Goal: Task Accomplishment & Management: Use online tool/utility

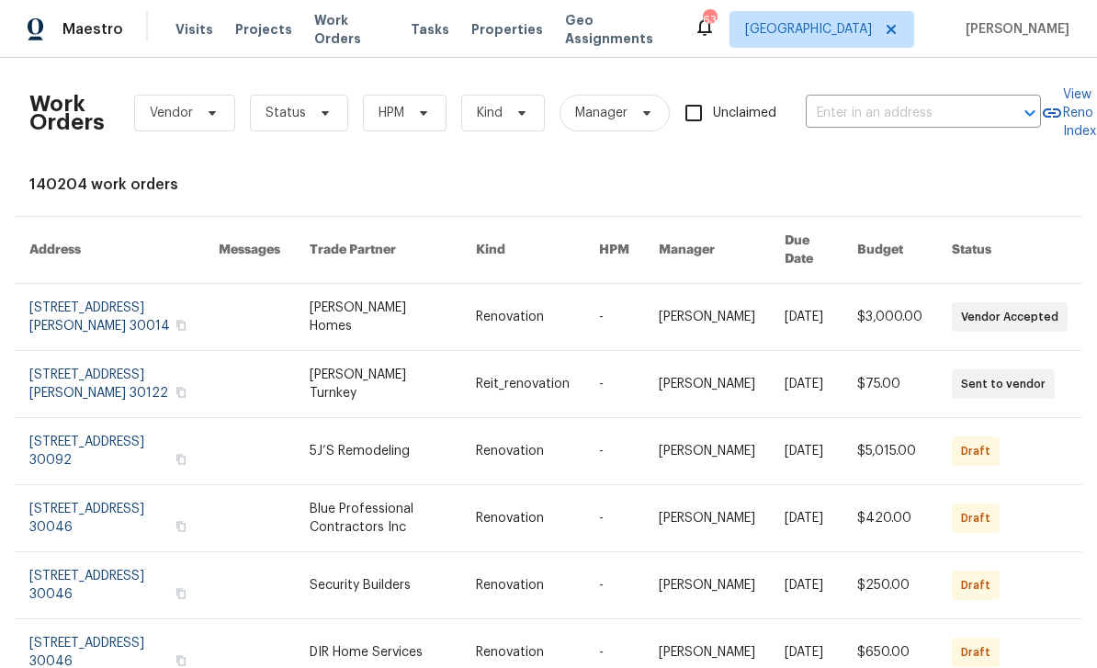
click at [890, 110] on input "text" at bounding box center [897, 113] width 184 height 28
type input "2451 ivey"
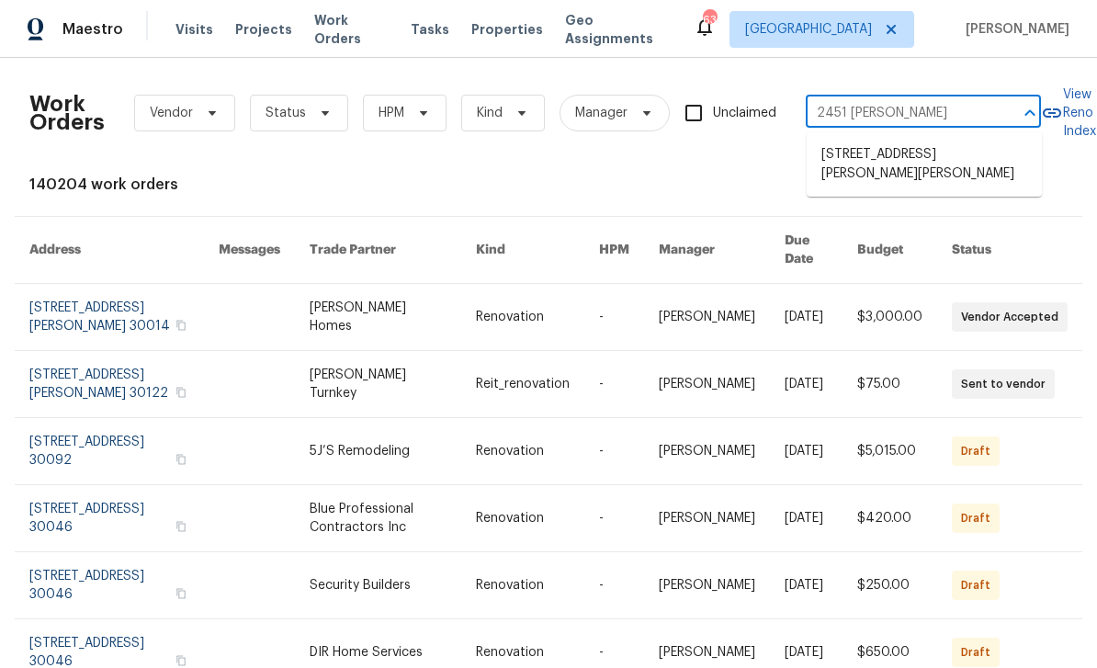
click at [953, 164] on li "2451 Ivey Crest Cir, Tucker, GA 30084" at bounding box center [923, 165] width 235 height 50
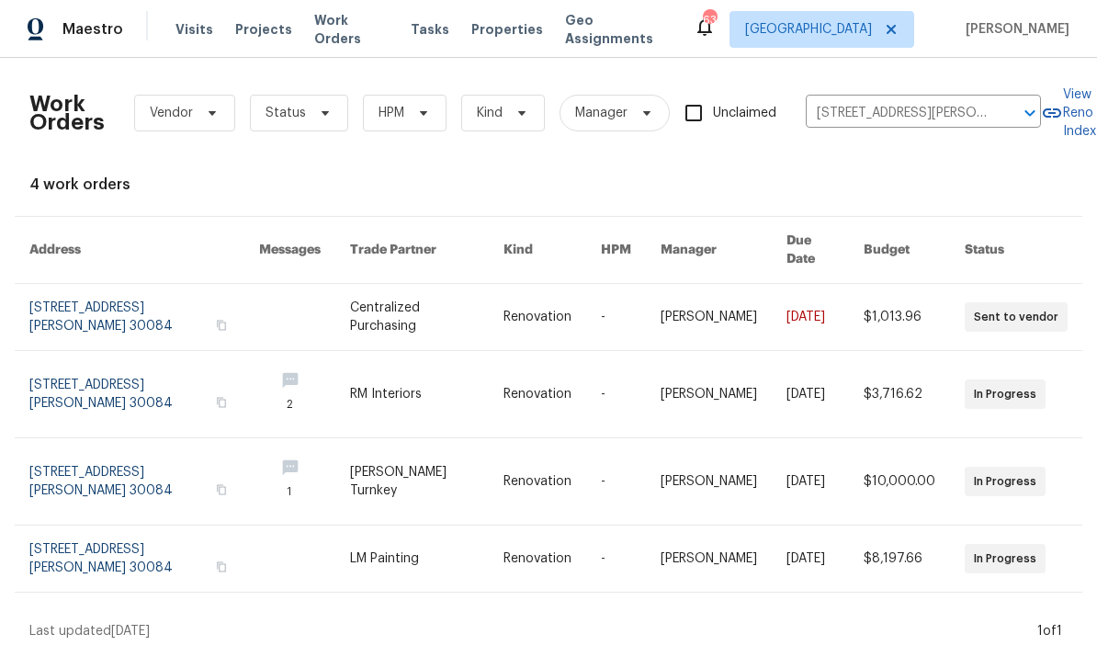
click at [149, 458] on link at bounding box center [144, 481] width 230 height 86
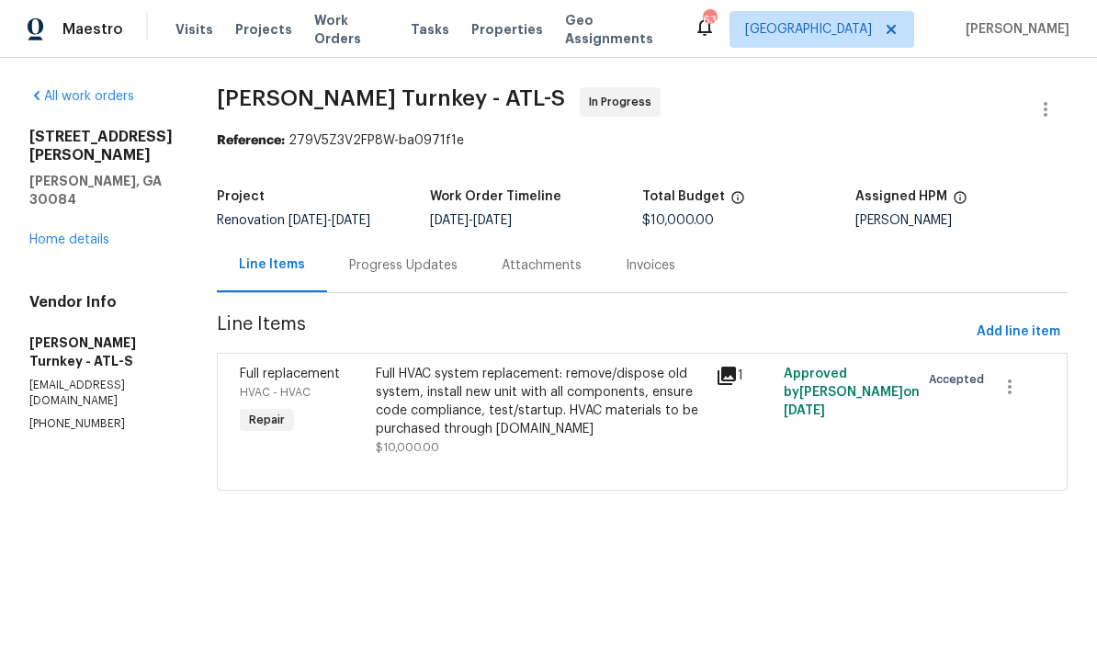
click at [734, 371] on icon at bounding box center [726, 375] width 18 height 18
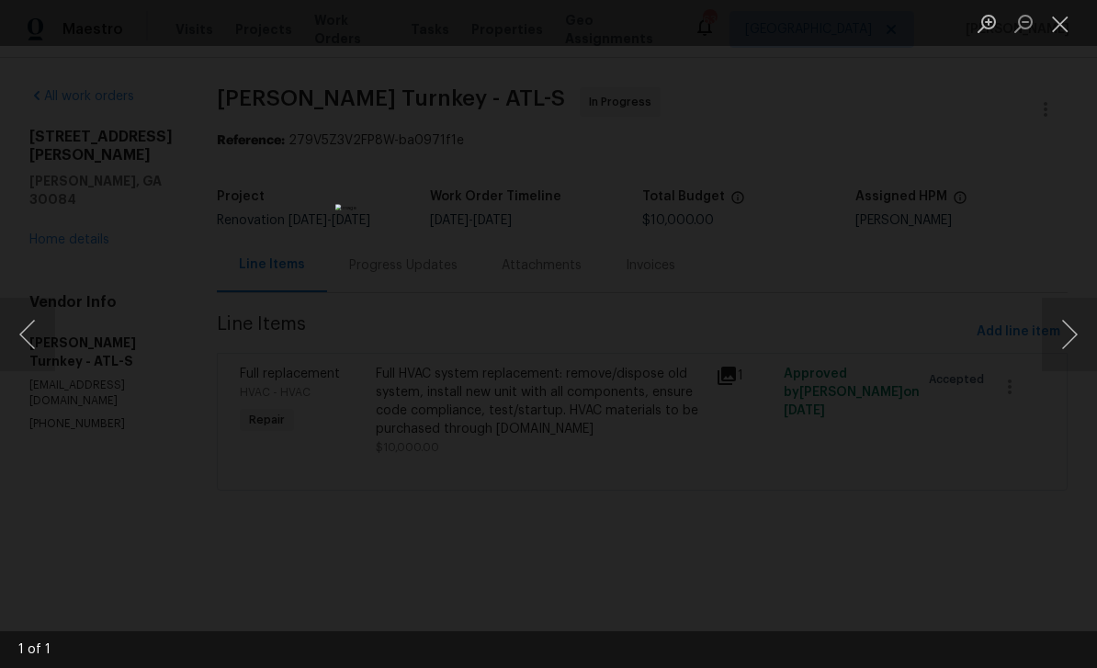
click at [1071, 333] on button "Next image" at bounding box center [1068, 334] width 55 height 73
click at [1065, 335] on button "Next image" at bounding box center [1068, 334] width 55 height 73
click at [1067, 335] on button "Next image" at bounding box center [1068, 334] width 55 height 73
click at [1066, 334] on button "Next image" at bounding box center [1068, 334] width 55 height 73
click at [1063, 332] on button "Next image" at bounding box center [1068, 334] width 55 height 73
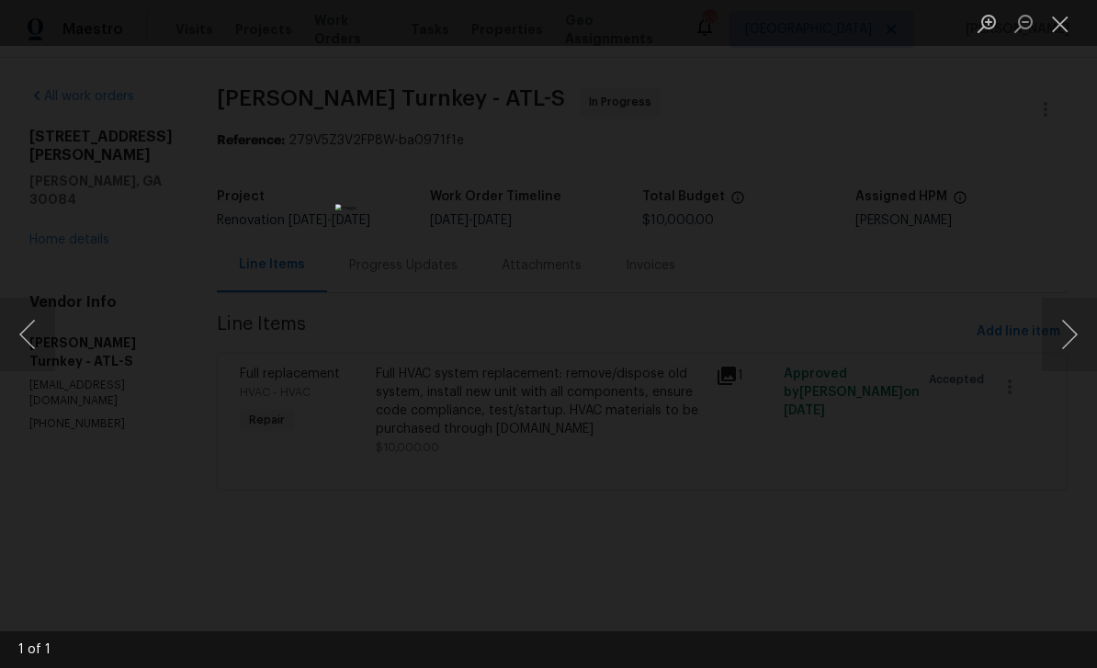
click at [1062, 332] on button "Next image" at bounding box center [1068, 334] width 55 height 73
click at [1062, 333] on button "Next image" at bounding box center [1068, 334] width 55 height 73
click at [1062, 332] on button "Next image" at bounding box center [1068, 334] width 55 height 73
click at [1067, 22] on button "Close lightbox" at bounding box center [1059, 23] width 37 height 32
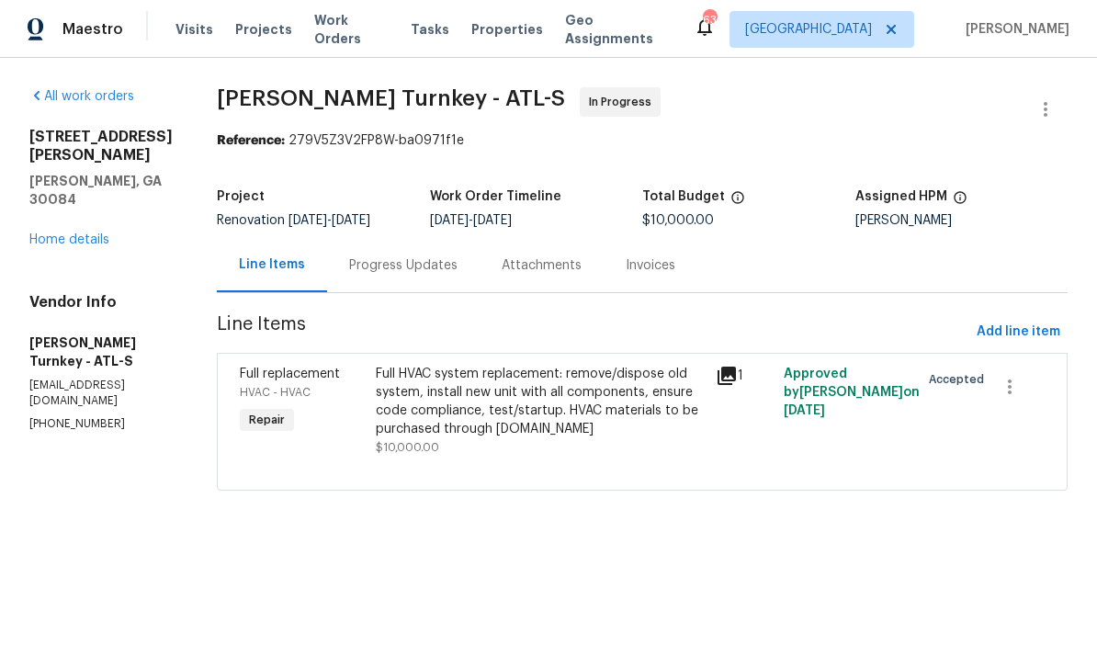
click at [429, 265] on div "Progress Updates" at bounding box center [403, 265] width 108 height 18
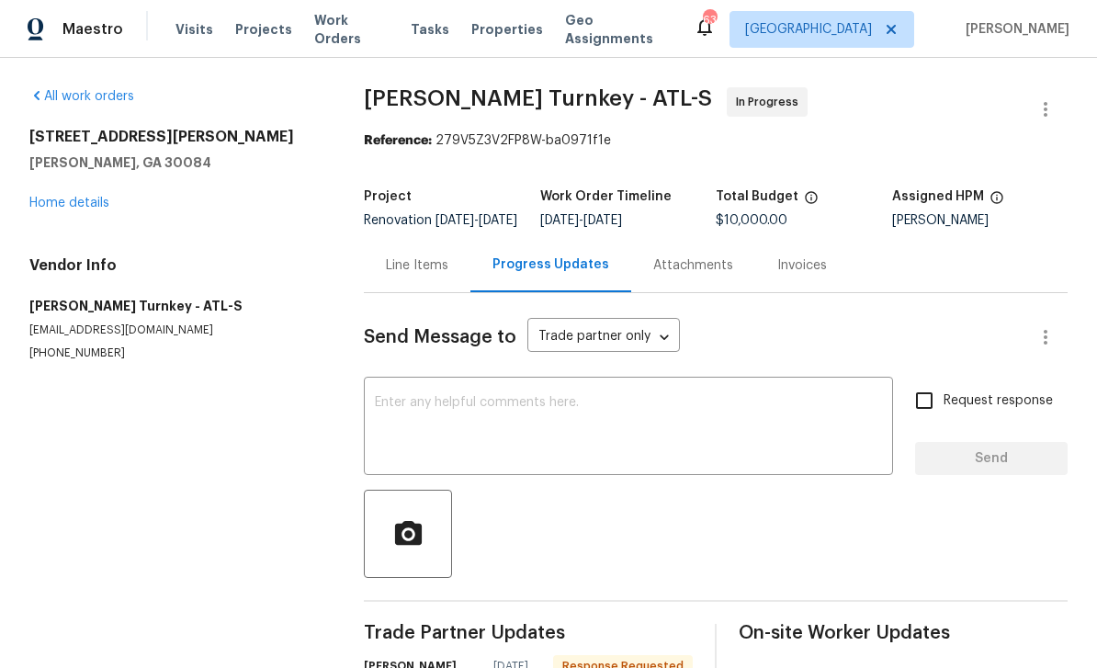
click at [72, 203] on link "Home details" at bounding box center [69, 203] width 80 height 13
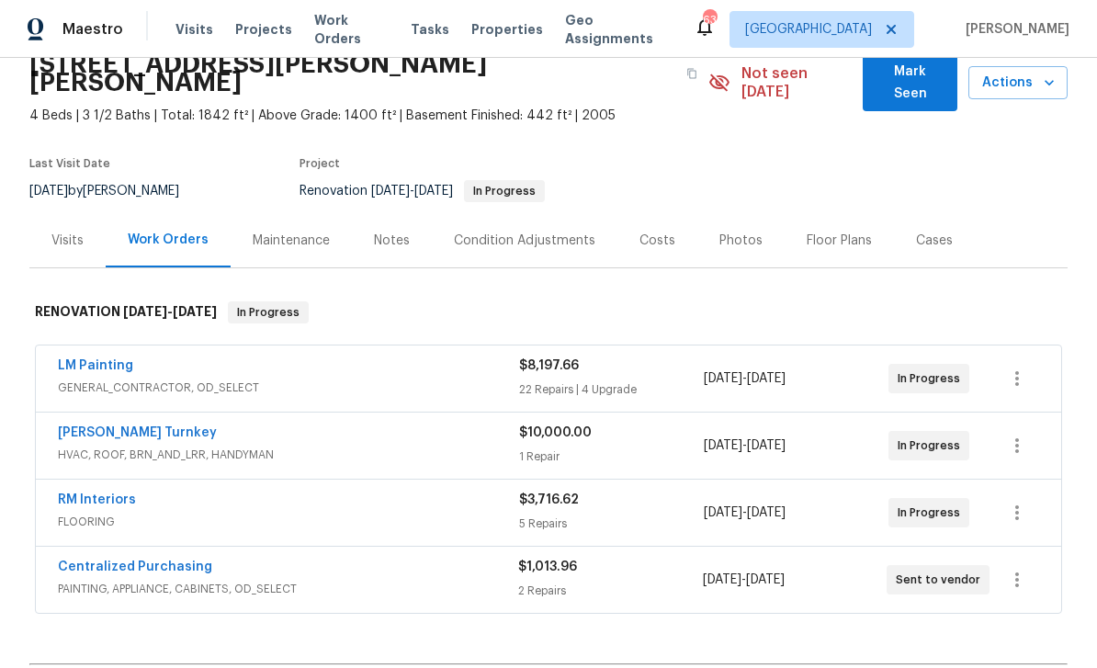
scroll to position [91, 0]
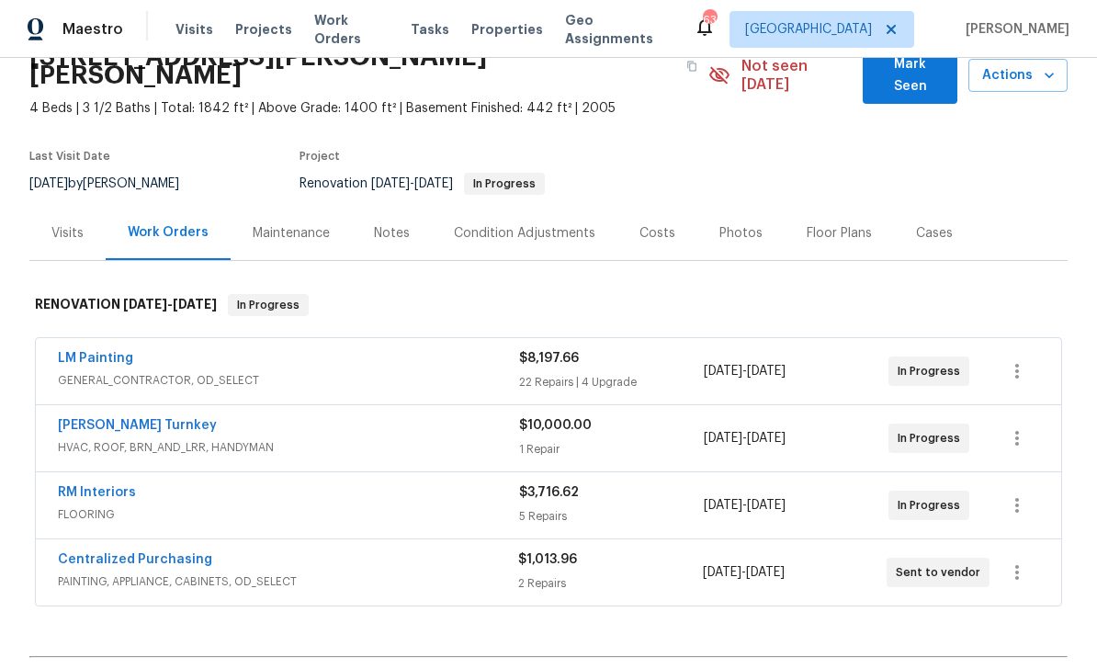
click at [126, 419] on link "Davis Turnkey" at bounding box center [137, 425] width 159 height 13
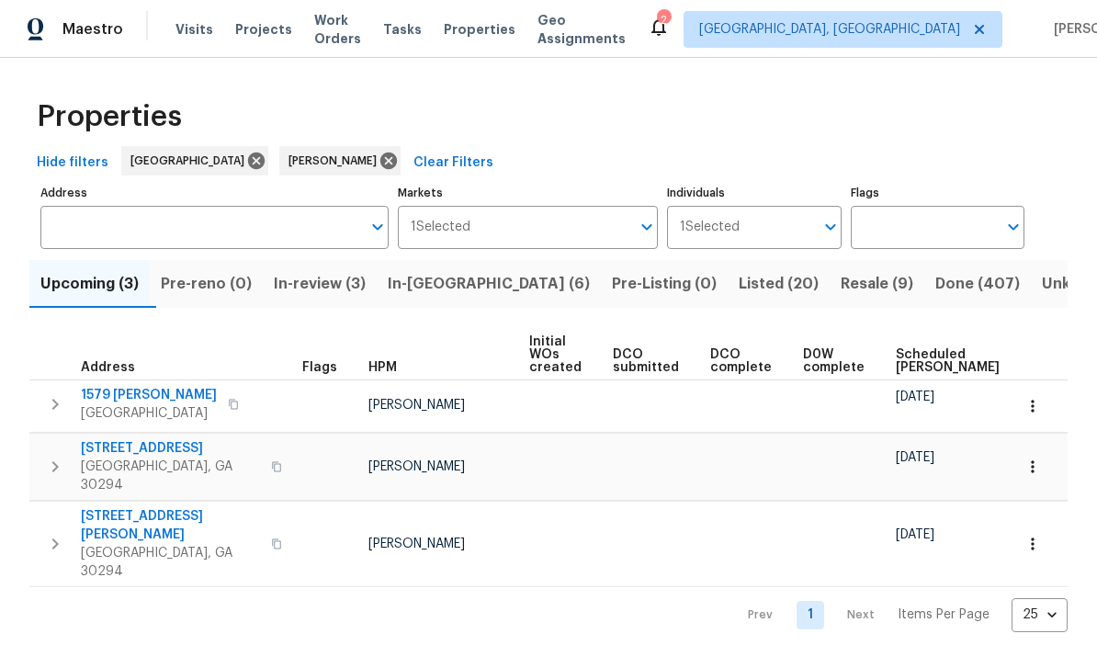
click at [359, 285] on span "In-review (3)" at bounding box center [320, 284] width 92 height 26
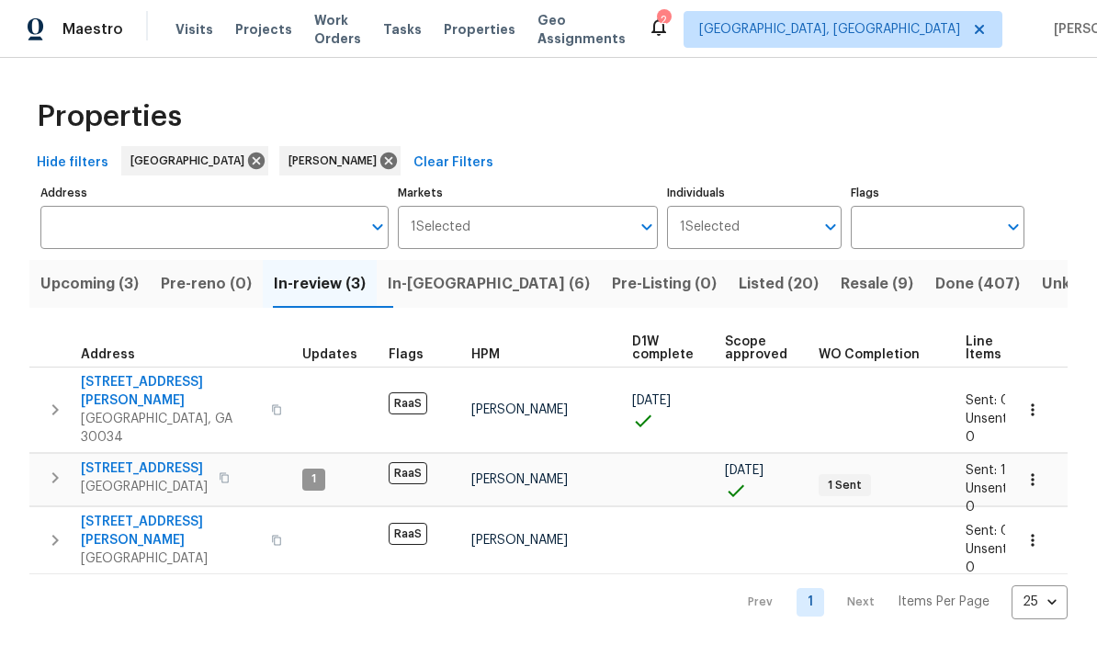
click at [172, 459] on span "5130 Cornwallis Ct" at bounding box center [144, 468] width 127 height 18
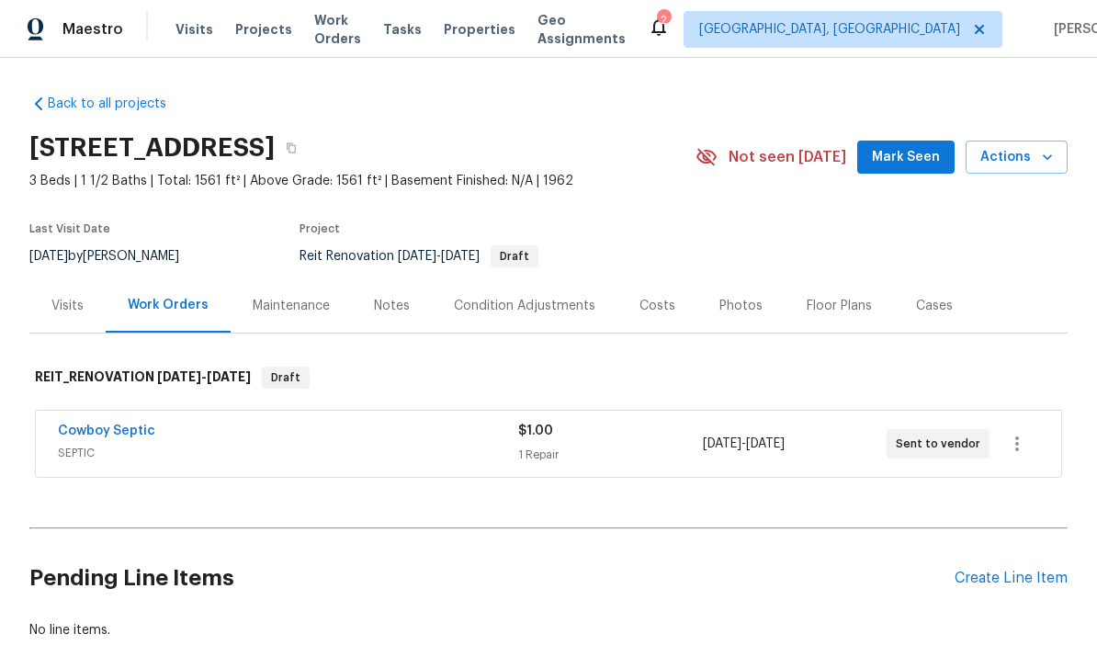
click at [391, 310] on div "Notes" at bounding box center [392, 306] width 36 height 18
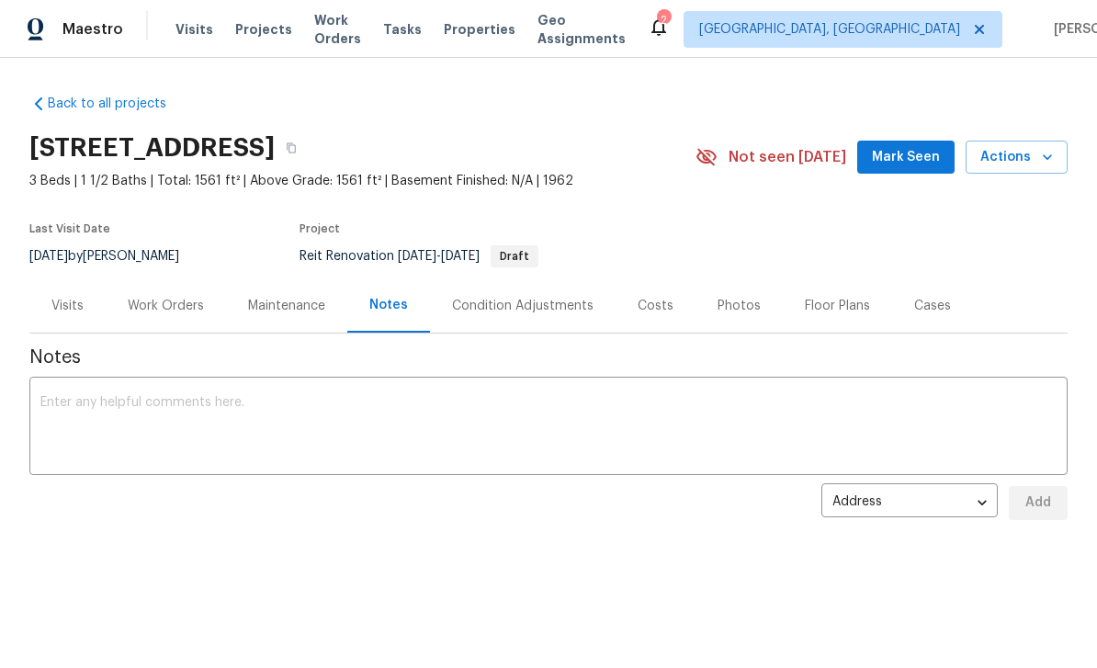
click at [284, 294] on div "Maintenance" at bounding box center [286, 305] width 121 height 54
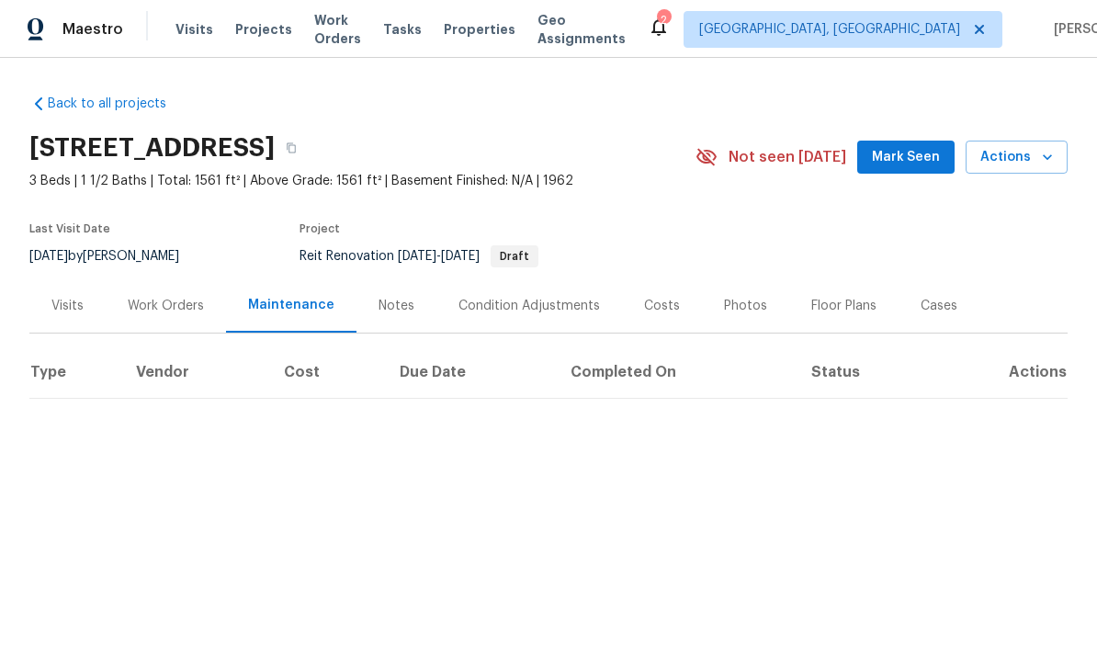
click at [167, 310] on div "Work Orders" at bounding box center [166, 306] width 76 height 18
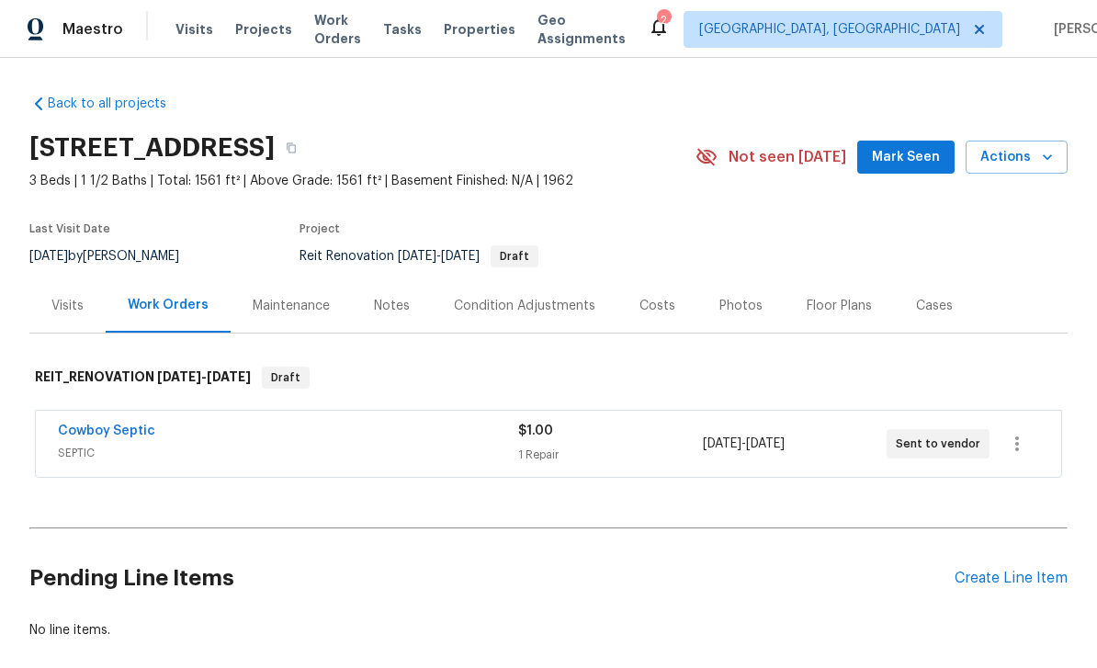
click at [394, 309] on div "Notes" at bounding box center [392, 306] width 36 height 18
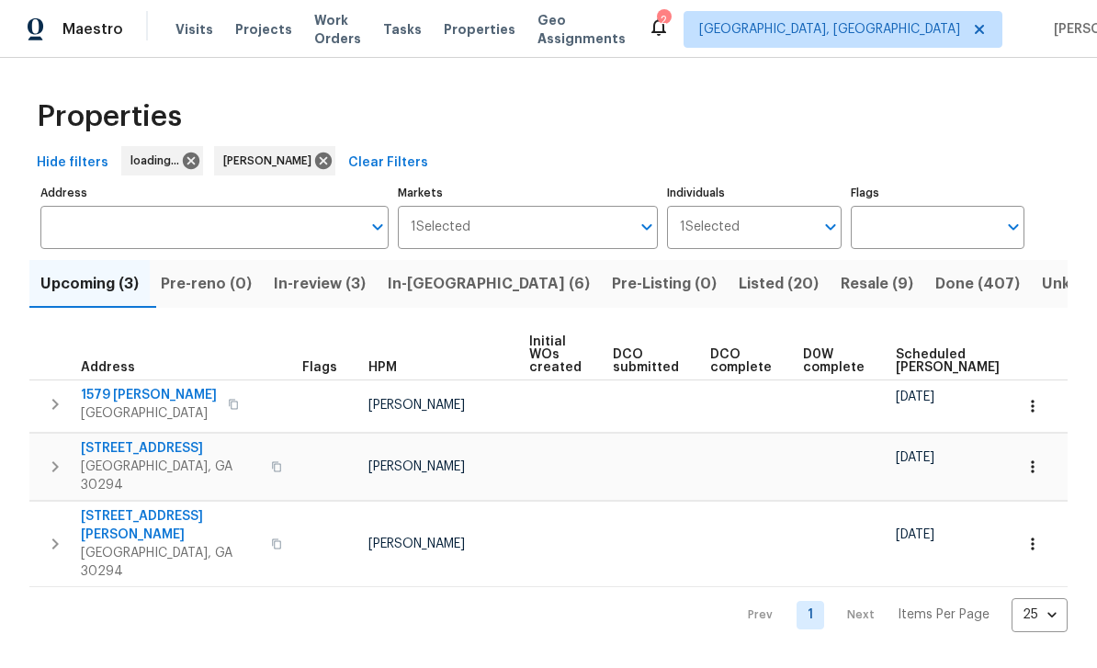
click at [357, 283] on span "In-review (3)" at bounding box center [320, 284] width 92 height 26
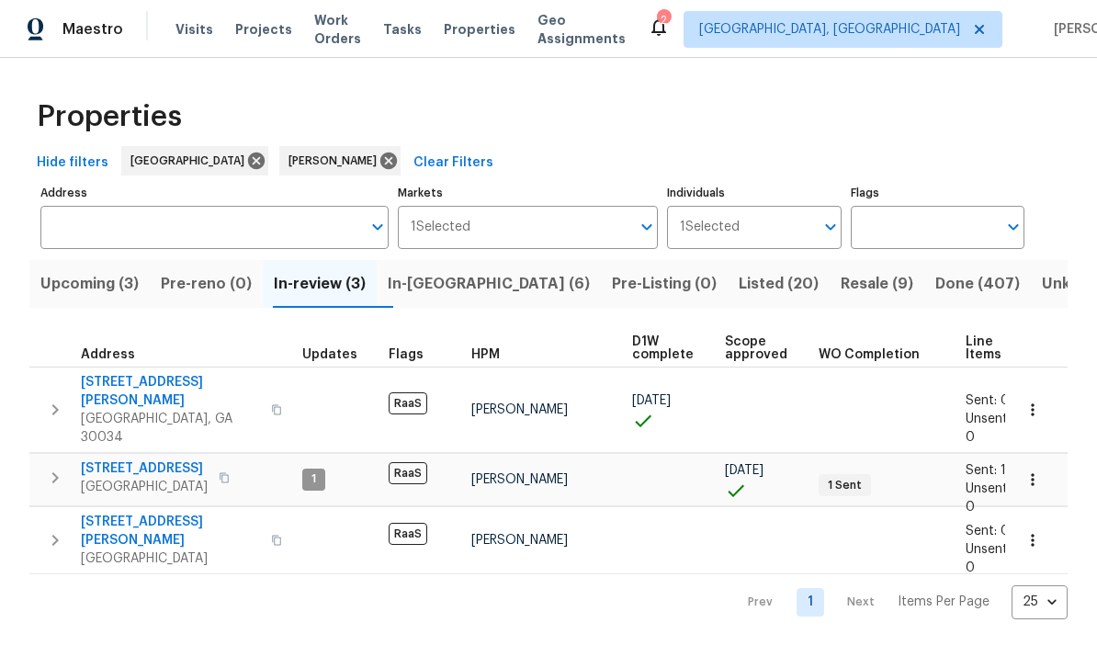
click at [186, 381] on span "3689 Laurie Woods Ln" at bounding box center [170, 391] width 179 height 37
click at [476, 287] on span "In-reno (6)" at bounding box center [489, 284] width 202 height 26
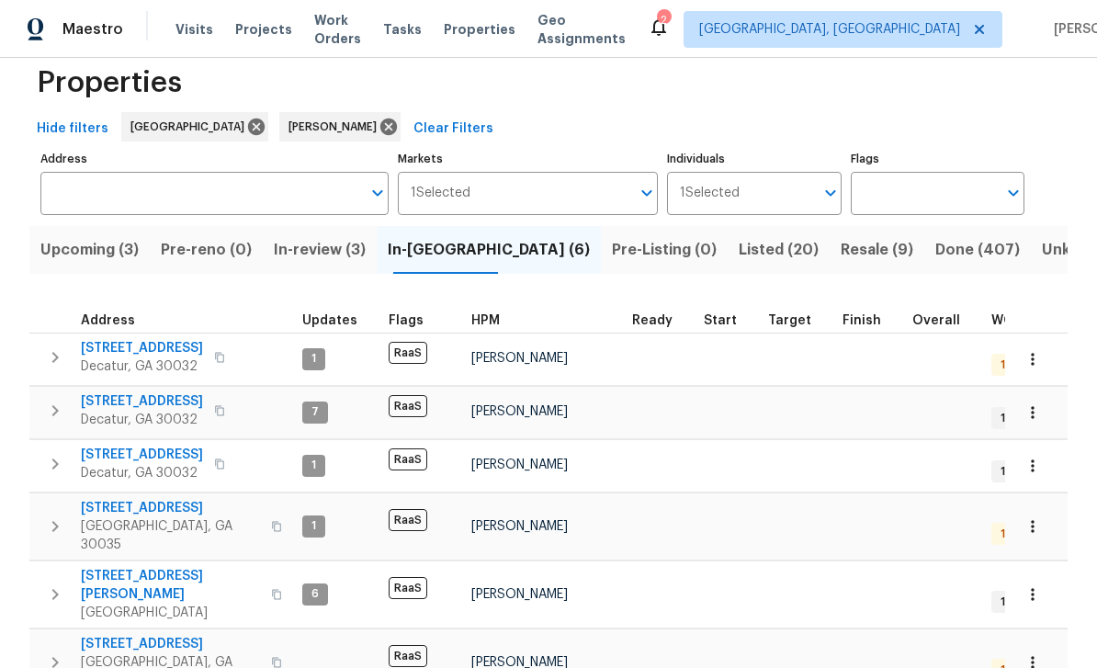
scroll to position [33, 0]
click at [149, 458] on span "2839 Long Way" at bounding box center [142, 455] width 122 height 18
click at [161, 636] on span "2919 Alameda Trl" at bounding box center [170, 645] width 179 height 18
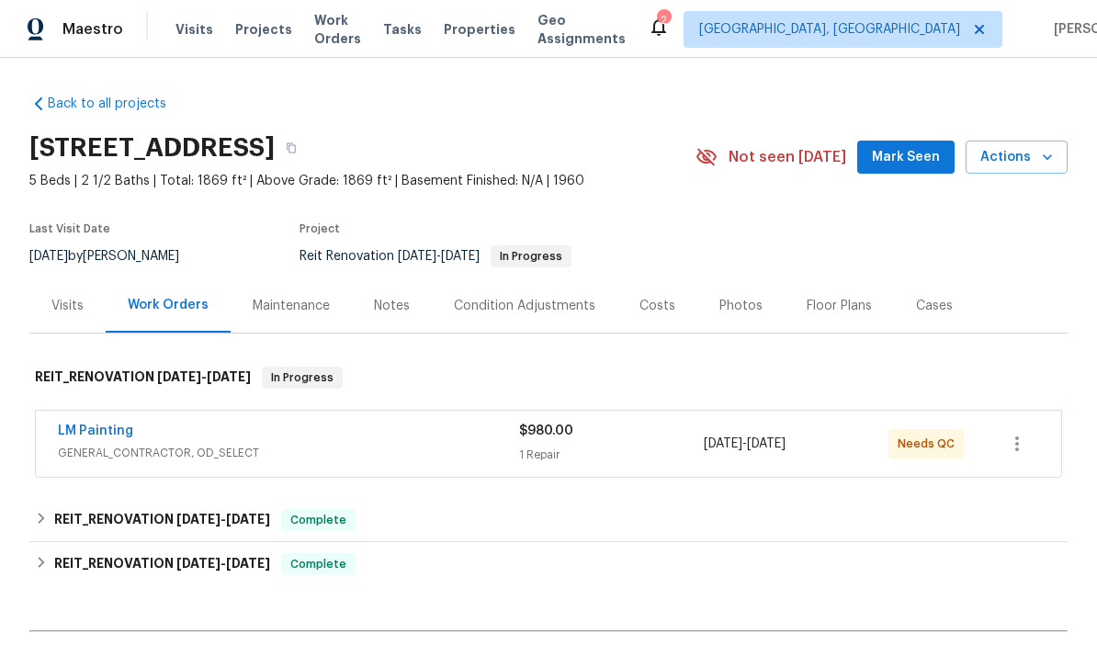
click at [121, 430] on link "LM Painting" at bounding box center [95, 430] width 75 height 13
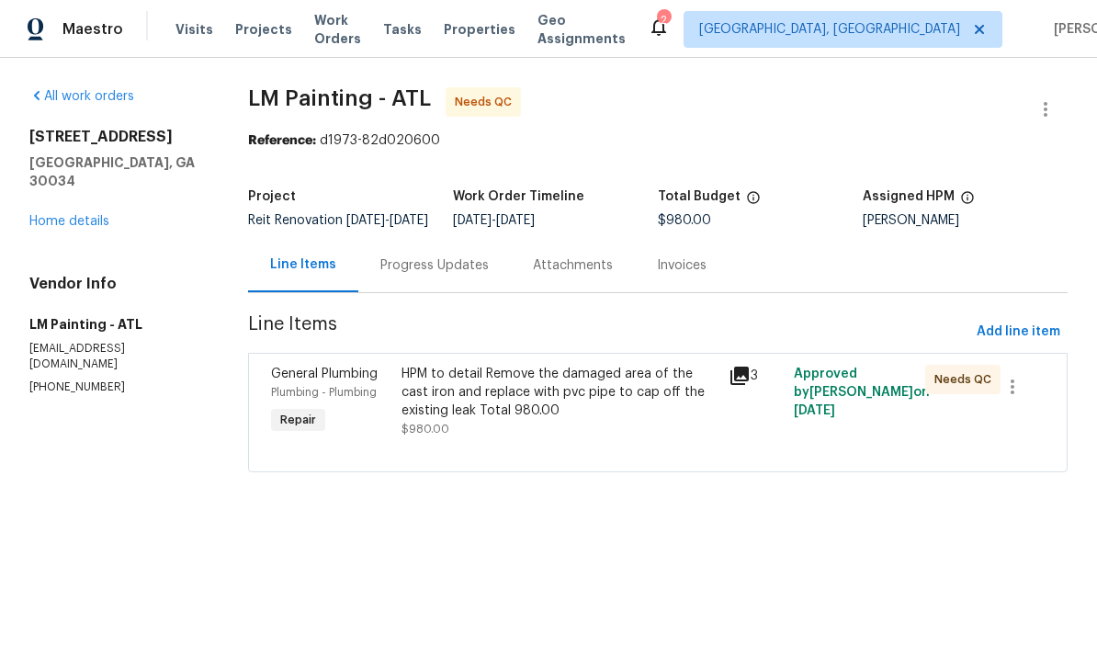
click at [615, 414] on div "HPM to detail Remove the damaged area of the cast iron and replace with pvc pip…" at bounding box center [559, 392] width 316 height 55
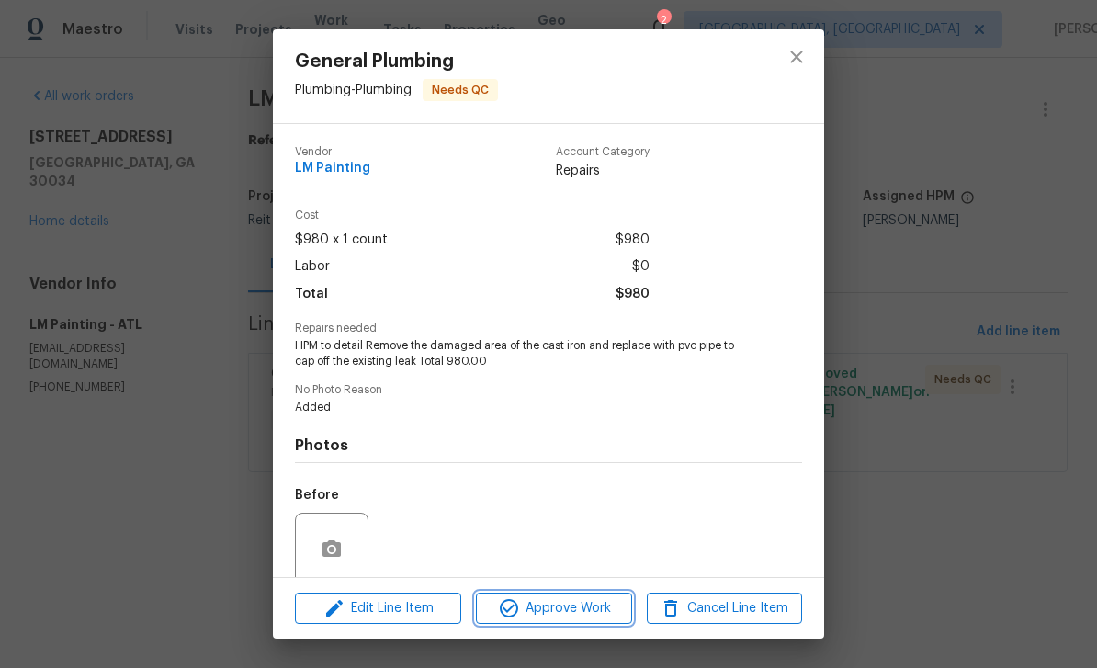
click at [591, 609] on span "Approve Work" at bounding box center [553, 608] width 144 height 23
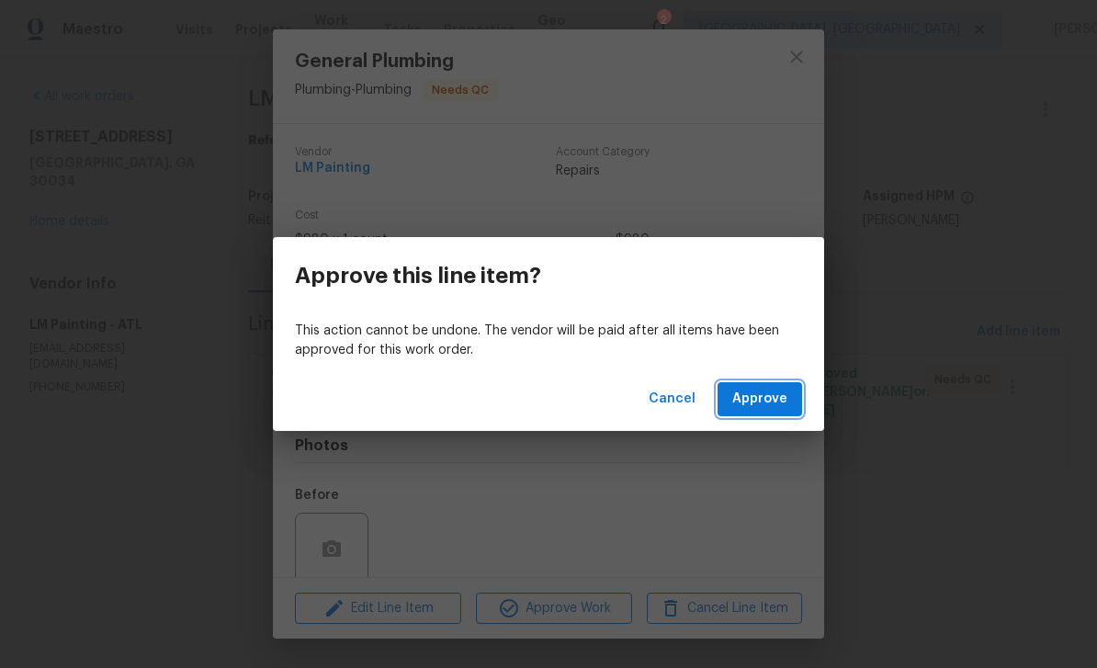
click at [766, 398] on span "Approve" at bounding box center [759, 399] width 55 height 23
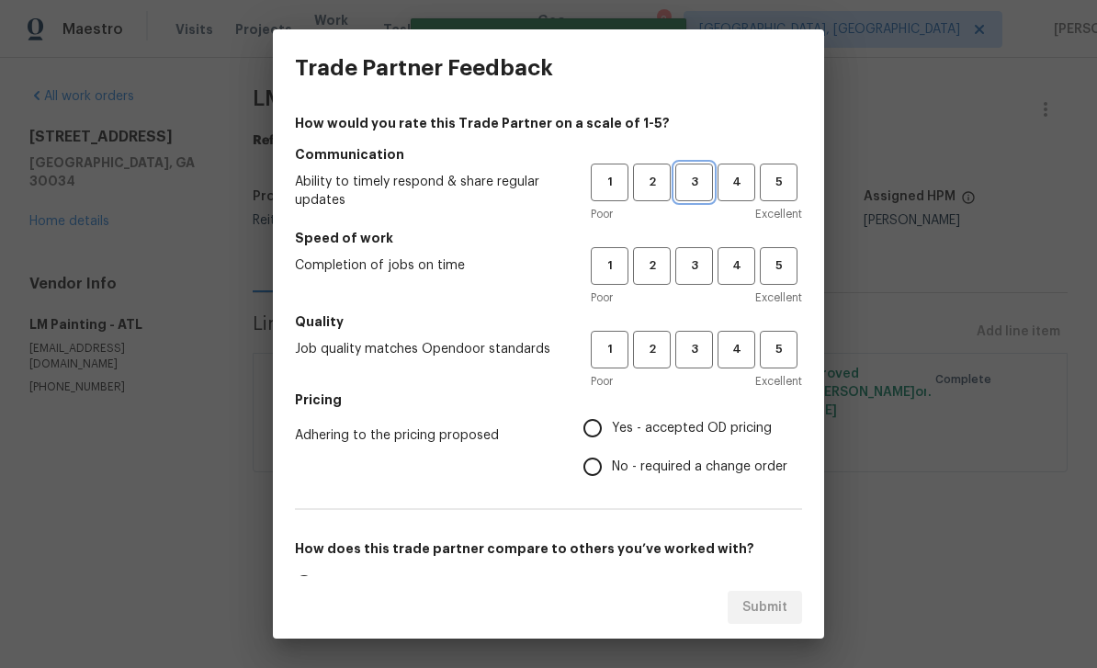
click at [701, 192] on span "3" at bounding box center [694, 182] width 34 height 21
click at [692, 275] on span "3" at bounding box center [694, 265] width 34 height 21
click at [705, 358] on span "3" at bounding box center [694, 349] width 34 height 21
click at [604, 430] on input "Yes - accepted OD pricing" at bounding box center [592, 428] width 39 height 39
radio input "true"
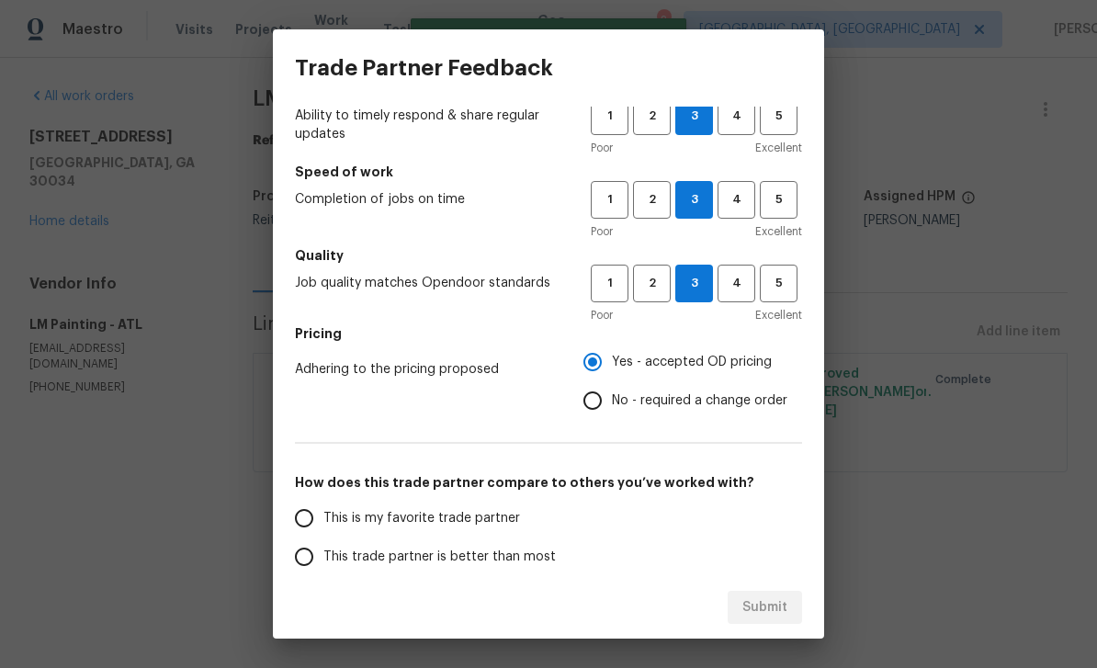
click at [317, 523] on input "This is my favorite trade partner" at bounding box center [304, 518] width 39 height 39
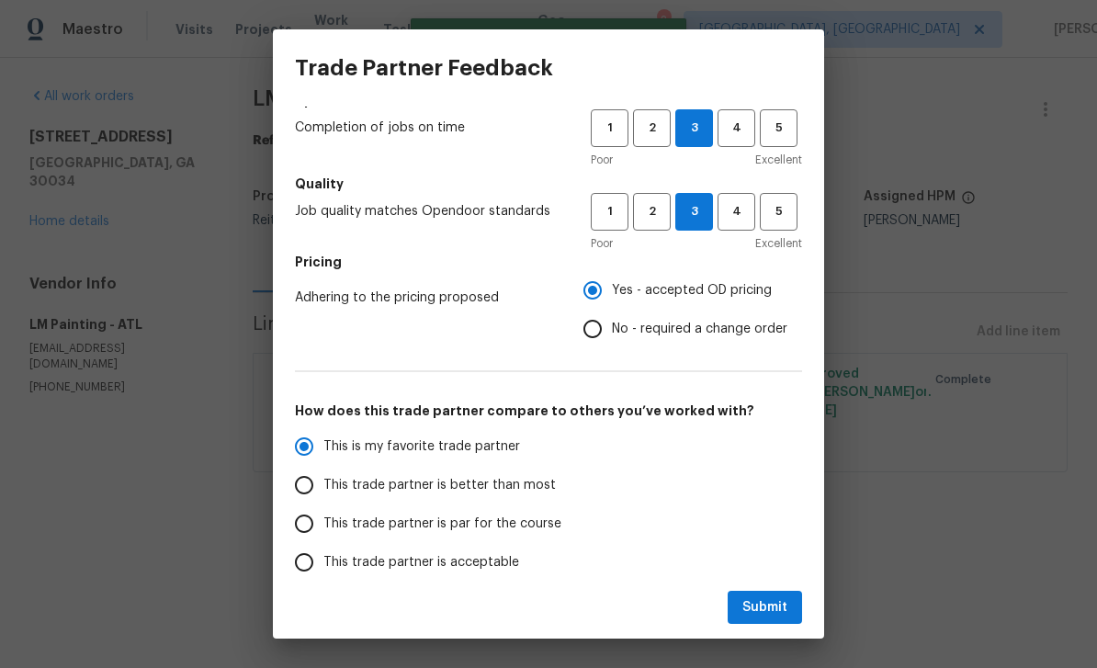
scroll to position [142, 0]
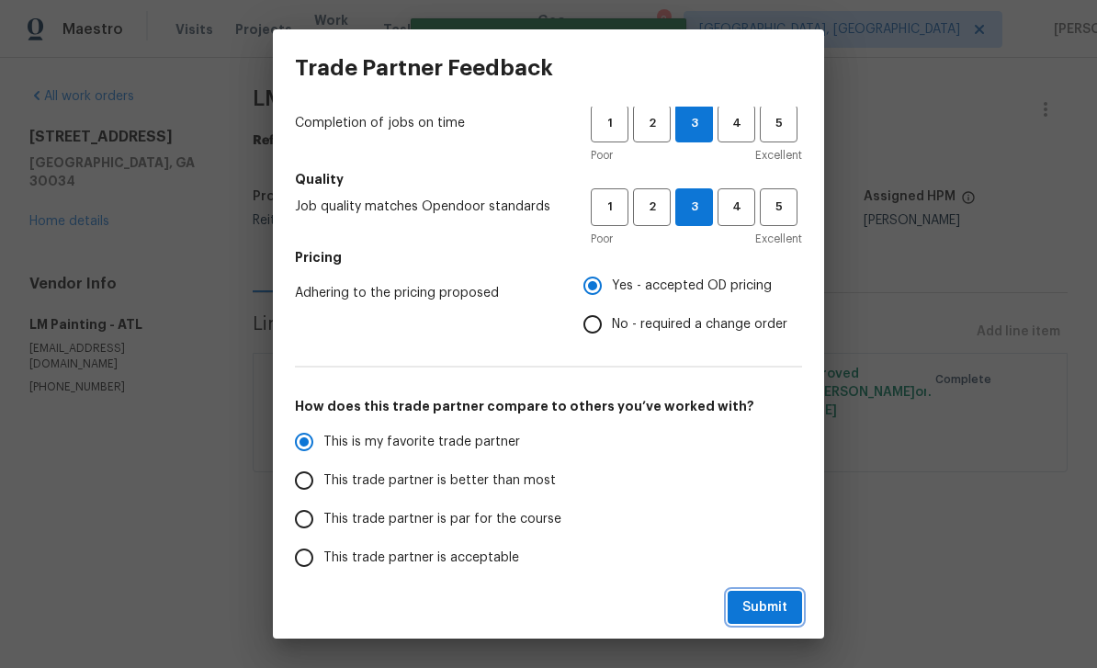
click at [787, 614] on button "Submit" at bounding box center [764, 608] width 74 height 34
radio input "true"
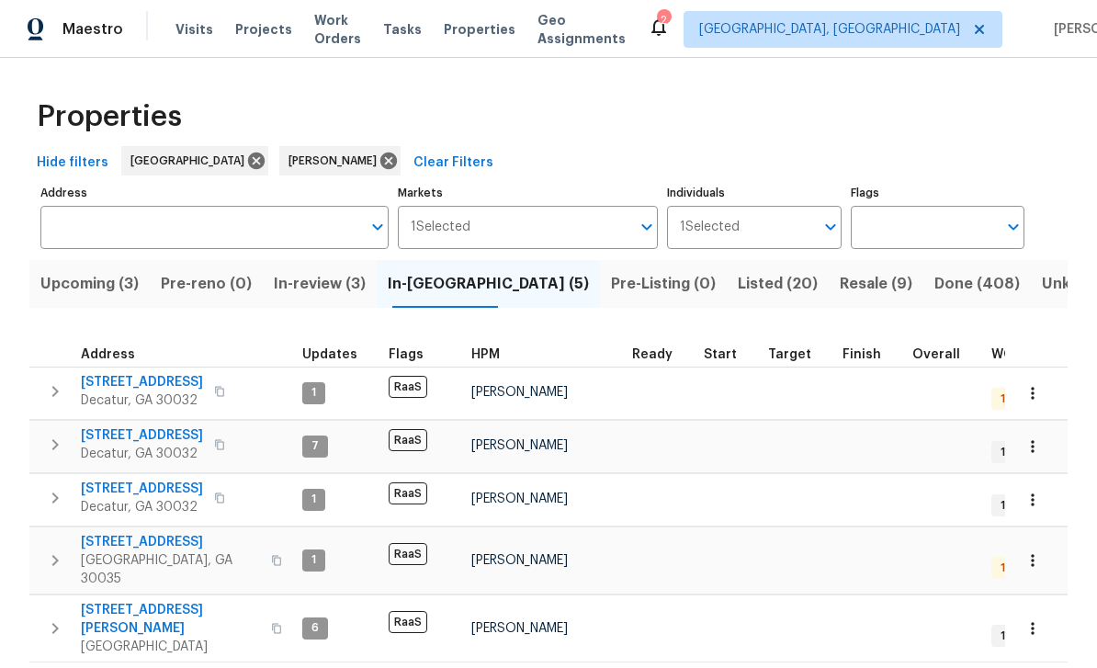
click at [166, 379] on span "[STREET_ADDRESS]" at bounding box center [142, 382] width 122 height 18
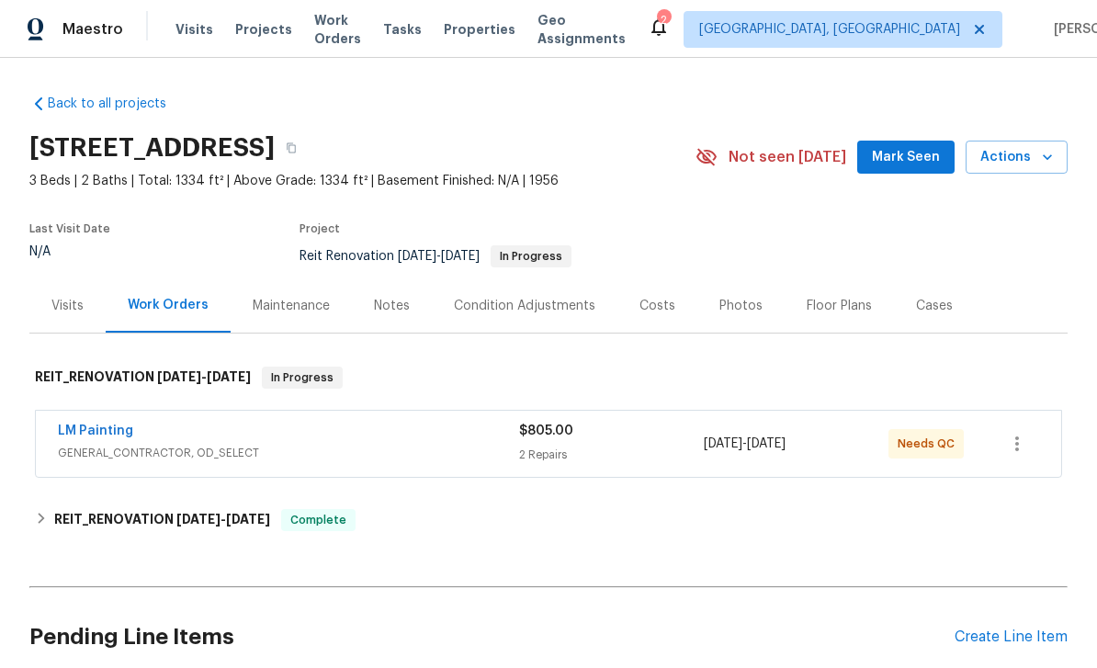
click at [112, 433] on link "LM Painting" at bounding box center [95, 430] width 75 height 13
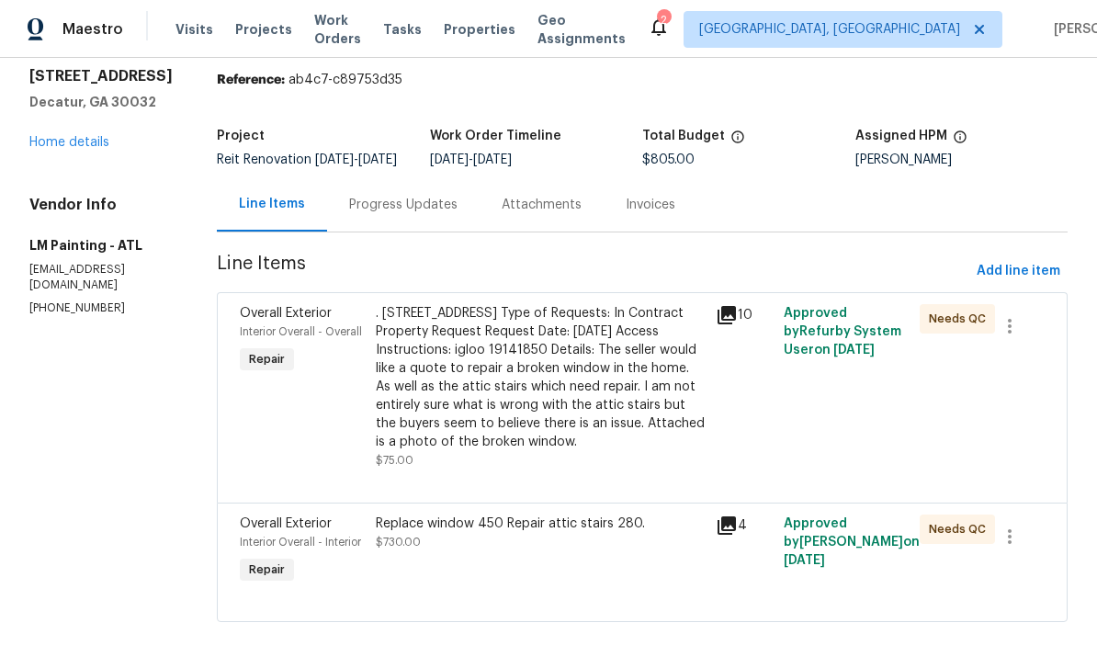
scroll to position [60, 0]
click at [602, 552] on div "Replace window 450 Repair attic stairs 280. $730.00" at bounding box center [540, 533] width 329 height 37
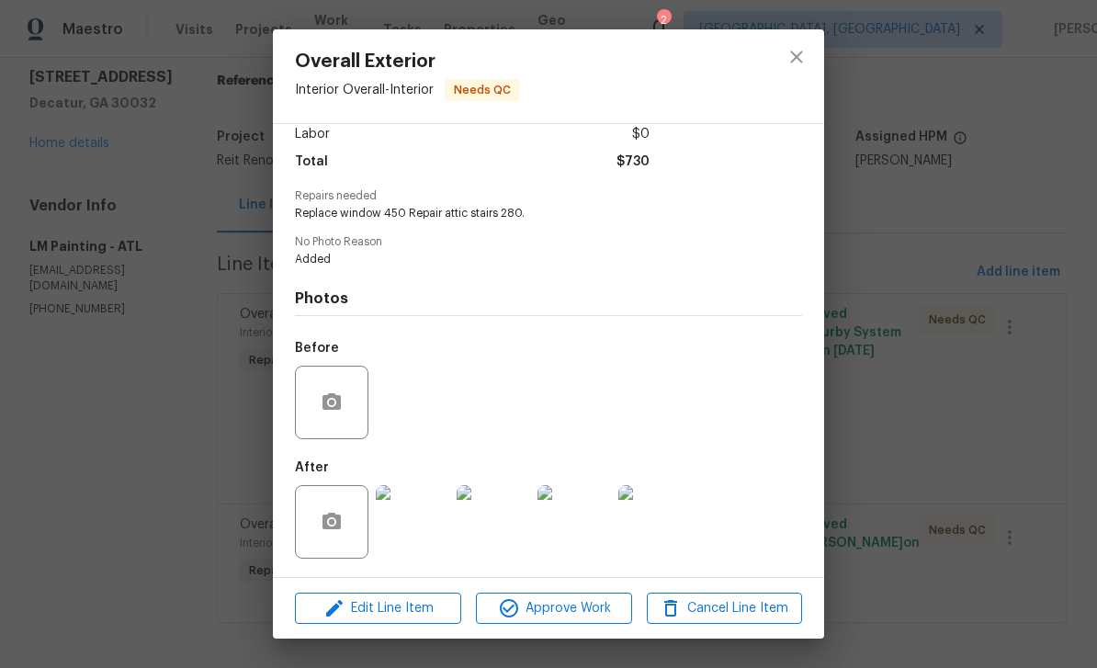
scroll to position [138, 0]
click at [416, 523] on img at bounding box center [412, 521] width 73 height 73
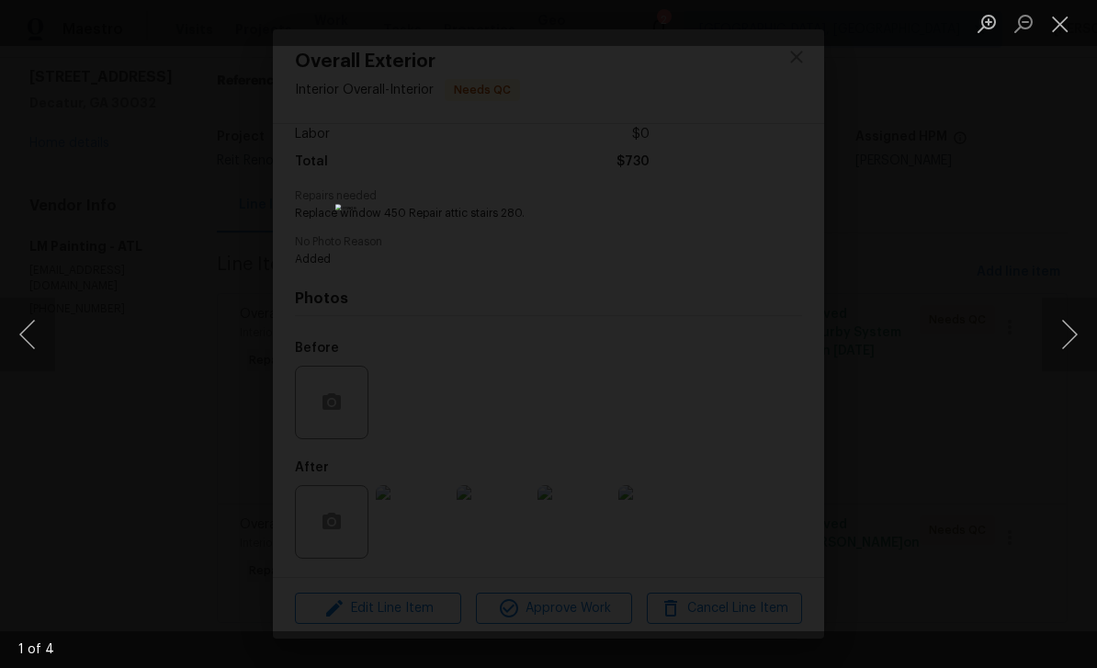
click at [1067, 327] on button "Next image" at bounding box center [1068, 334] width 55 height 73
click at [1064, 337] on button "Next image" at bounding box center [1068, 334] width 55 height 73
click at [1065, 338] on button "Next image" at bounding box center [1068, 334] width 55 height 73
click at [1067, 349] on button "Next image" at bounding box center [1068, 334] width 55 height 73
click at [1071, 342] on button "Next image" at bounding box center [1068, 334] width 55 height 73
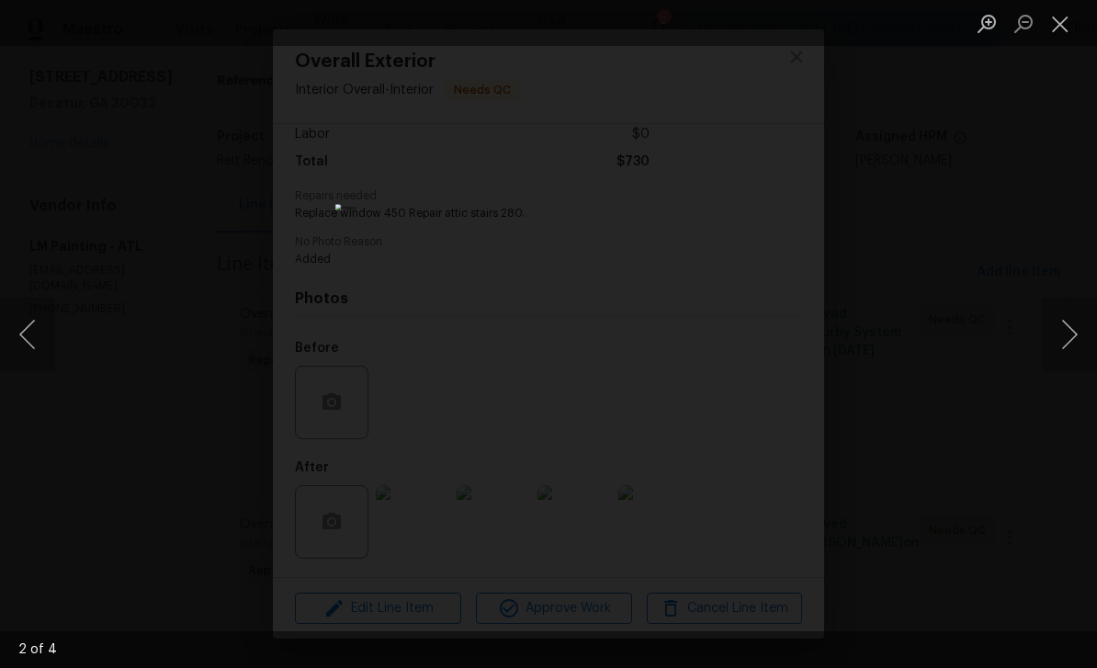
click at [1070, 342] on button "Next image" at bounding box center [1068, 334] width 55 height 73
click at [1069, 340] on button "Next image" at bounding box center [1068, 334] width 55 height 73
click at [1075, 22] on button "Close lightbox" at bounding box center [1059, 23] width 37 height 32
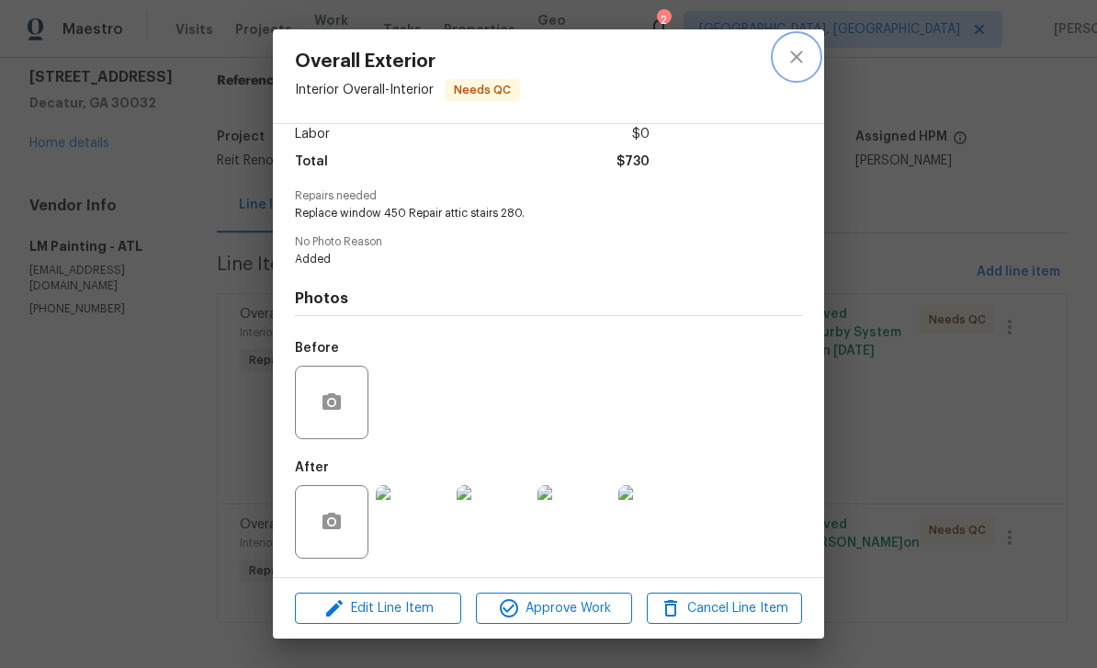
click at [798, 59] on icon "close" at bounding box center [796, 57] width 12 height 12
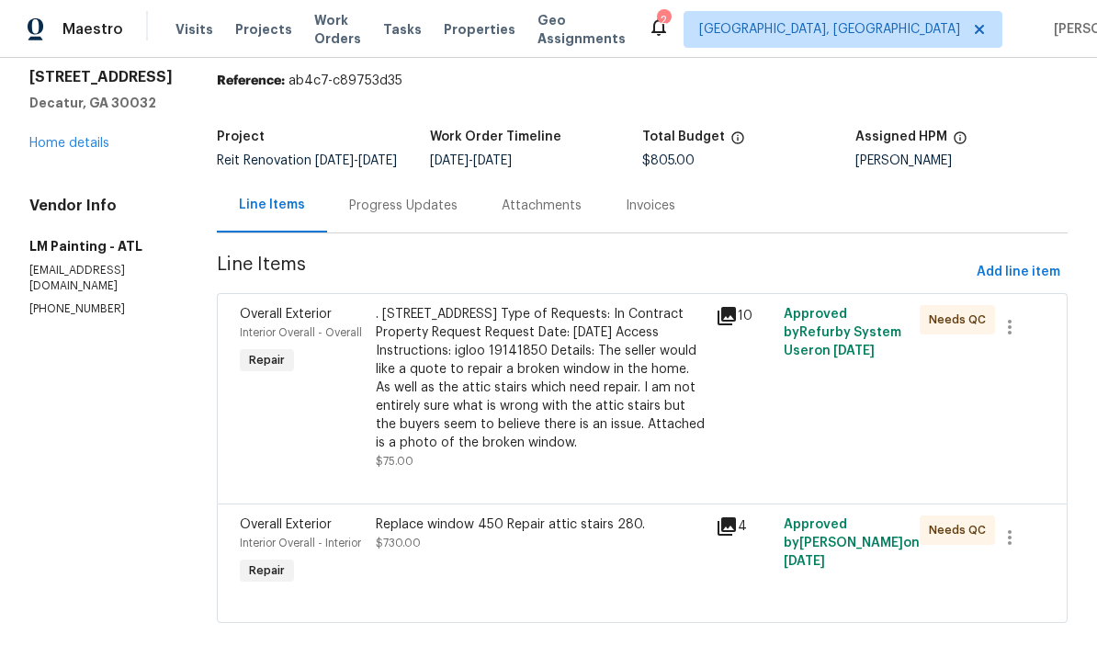
click at [737, 324] on icon at bounding box center [726, 316] width 22 height 22
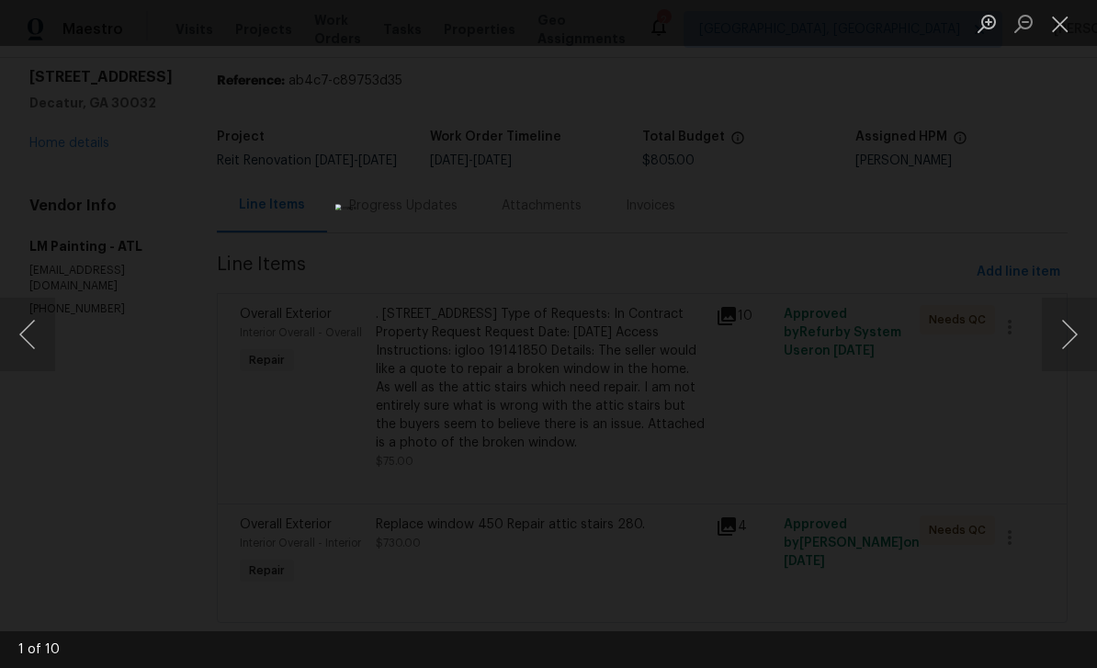
click at [1072, 322] on button "Next image" at bounding box center [1068, 334] width 55 height 73
click at [1064, 332] on button "Next image" at bounding box center [1068, 334] width 55 height 73
click at [1067, 335] on button "Next image" at bounding box center [1068, 334] width 55 height 73
click at [1070, 335] on button "Next image" at bounding box center [1068, 334] width 55 height 73
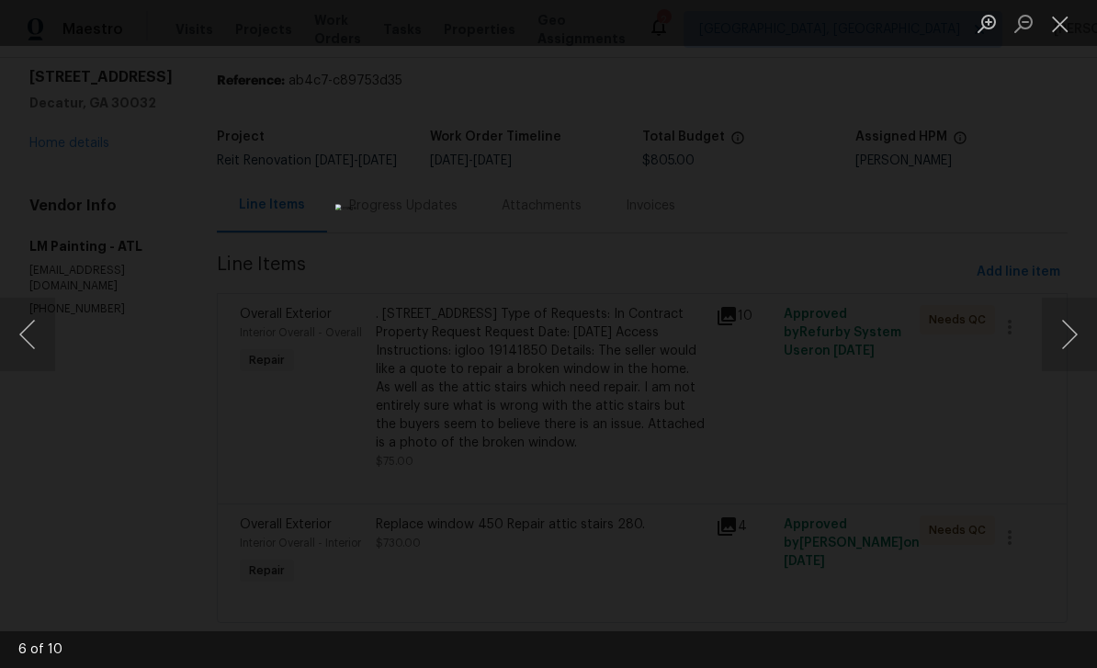
click at [1076, 336] on button "Next image" at bounding box center [1068, 334] width 55 height 73
click at [1066, 339] on button "Next image" at bounding box center [1068, 334] width 55 height 73
click at [1067, 337] on button "Next image" at bounding box center [1068, 334] width 55 height 73
click at [1073, 337] on button "Next image" at bounding box center [1068, 334] width 55 height 73
click at [1066, 342] on button "Next image" at bounding box center [1068, 334] width 55 height 73
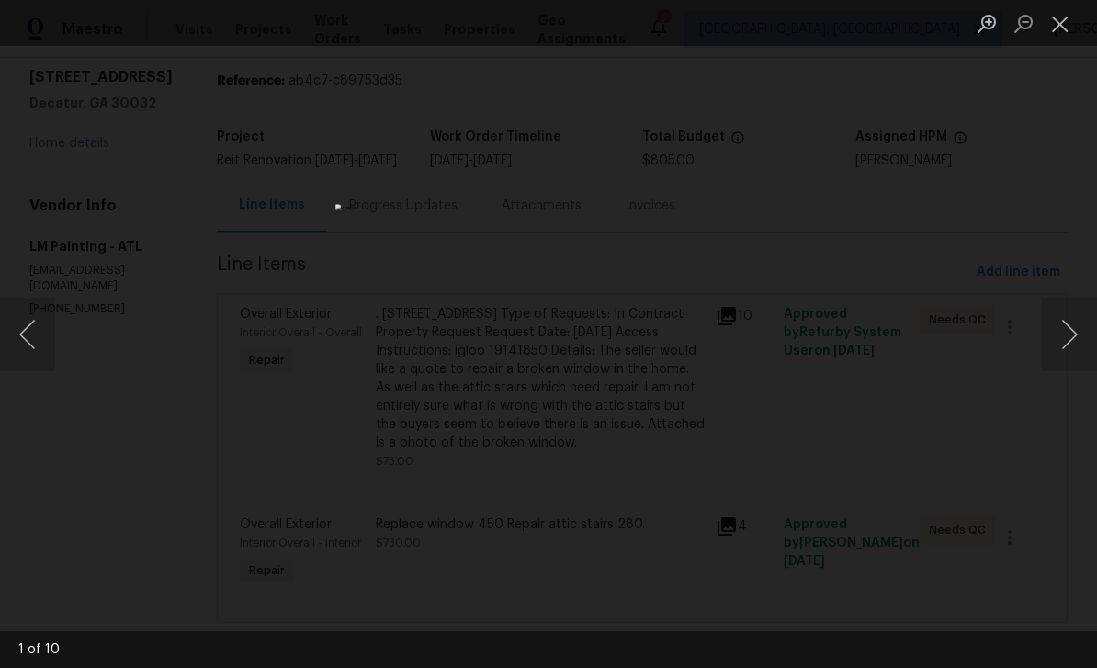
click at [1072, 343] on button "Next image" at bounding box center [1068, 334] width 55 height 73
click at [1061, 32] on button "Close lightbox" at bounding box center [1059, 23] width 37 height 32
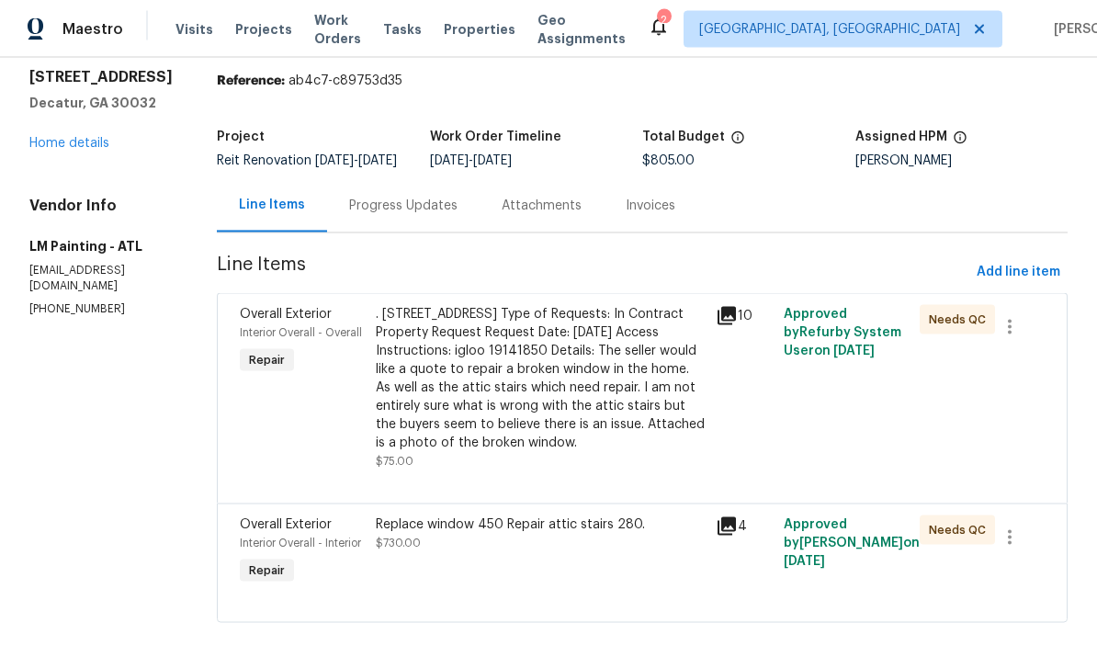
scroll to position [59, 0]
click at [657, 411] on div ". [STREET_ADDRESS] Type of Requests: In Contract Property Request Request Date:…" at bounding box center [540, 378] width 329 height 147
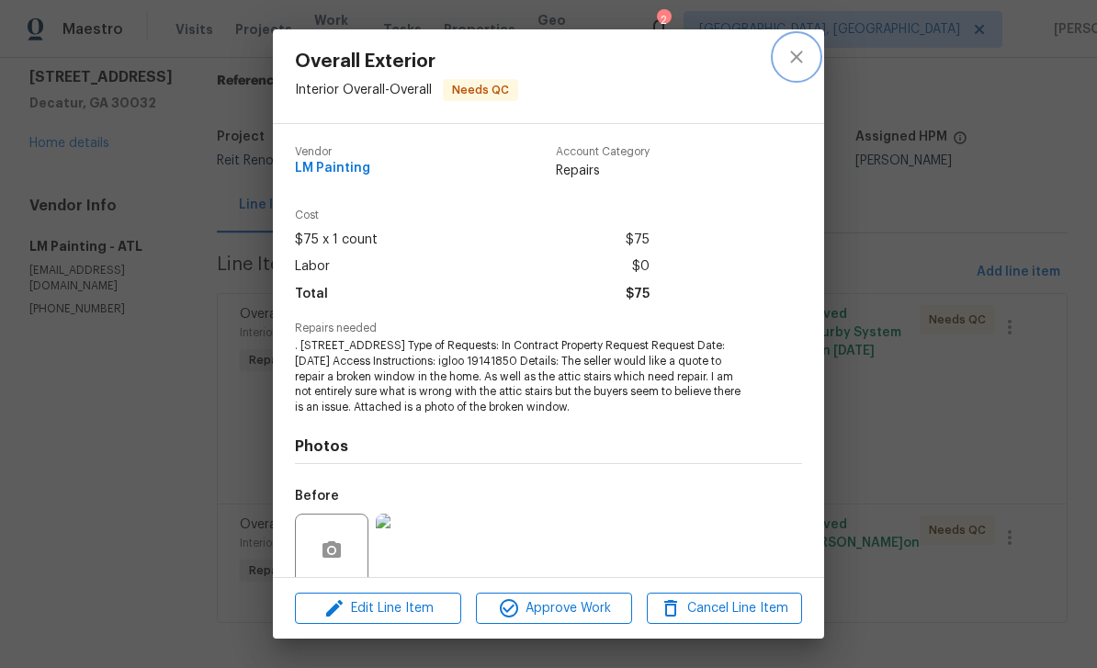
click at [799, 55] on icon "close" at bounding box center [796, 57] width 12 height 12
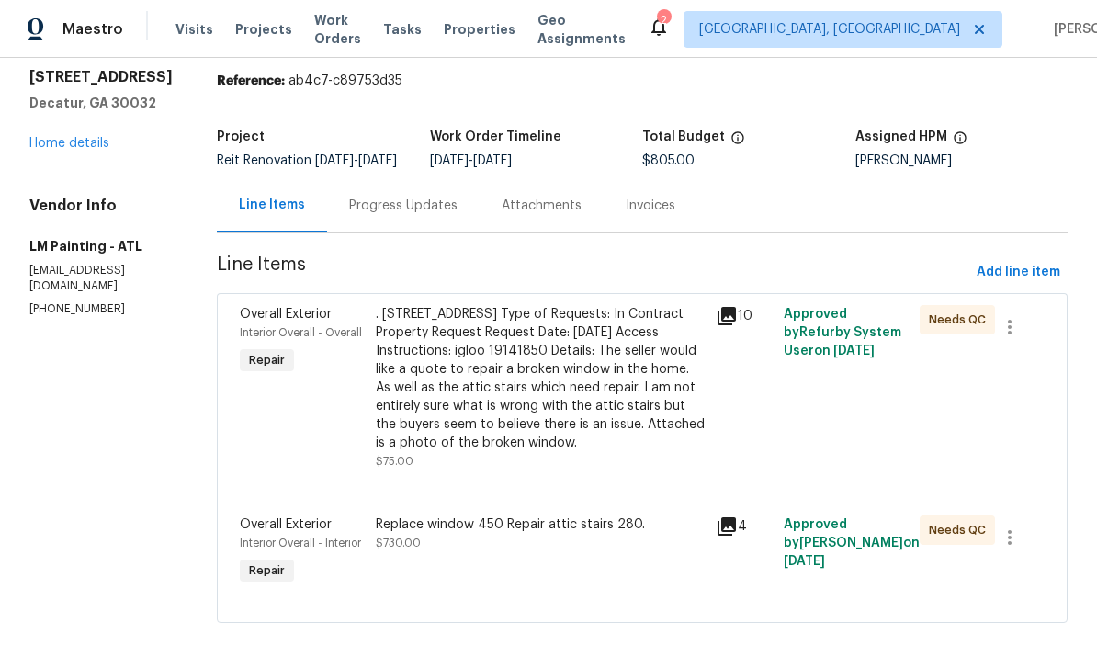
click at [736, 517] on icon at bounding box center [726, 526] width 18 height 18
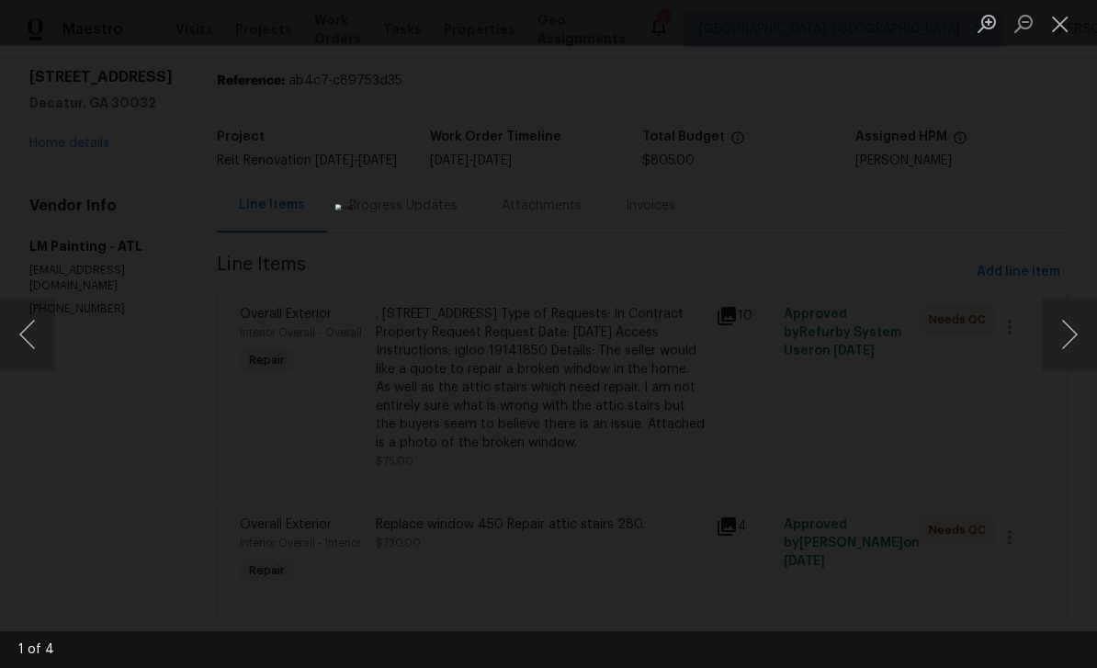
click at [1072, 331] on button "Next image" at bounding box center [1068, 334] width 55 height 73
click at [1078, 343] on button "Next image" at bounding box center [1068, 334] width 55 height 73
click at [1060, 353] on button "Next image" at bounding box center [1068, 334] width 55 height 73
click at [1069, 333] on button "Next image" at bounding box center [1068, 334] width 55 height 73
click at [1066, 22] on button "Close lightbox" at bounding box center [1059, 23] width 37 height 32
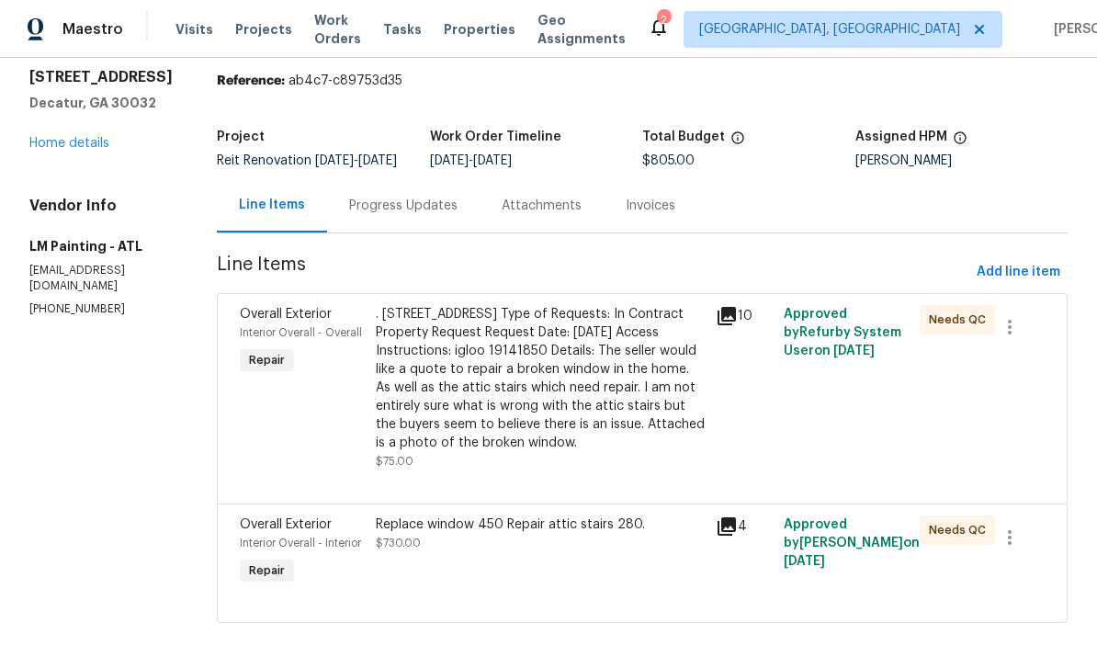
click at [670, 330] on div ". [STREET_ADDRESS] Type of Requests: In Contract Property Request Request Date:…" at bounding box center [540, 378] width 329 height 147
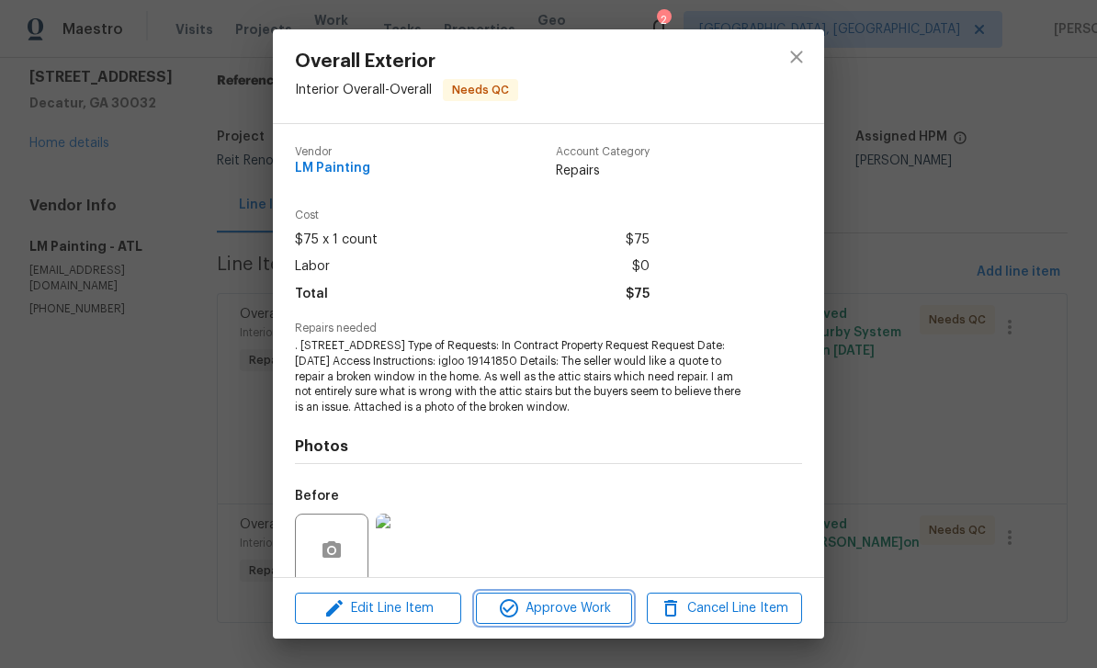
click at [590, 611] on span "Approve Work" at bounding box center [553, 608] width 144 height 23
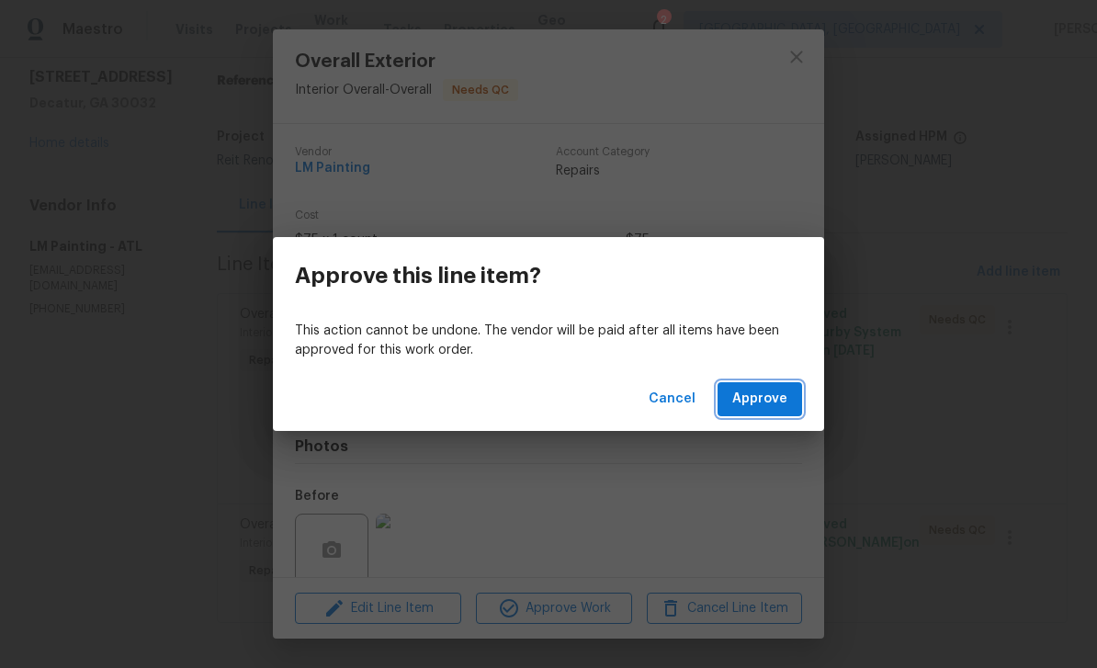
click at [768, 405] on span "Approve" at bounding box center [759, 399] width 55 height 23
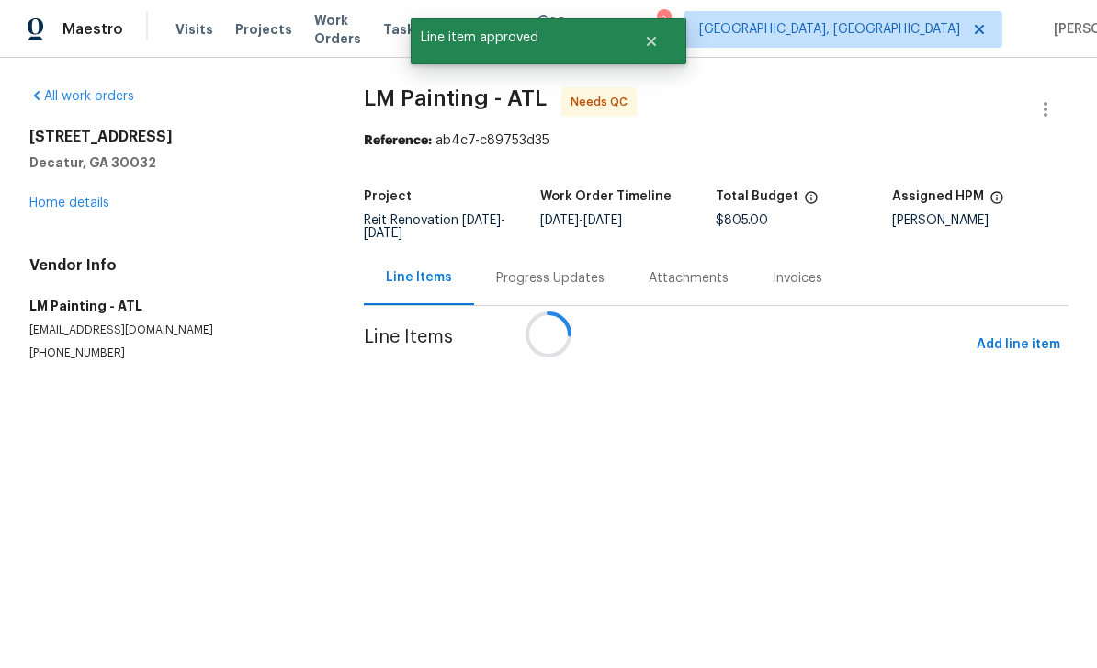
scroll to position [0, 0]
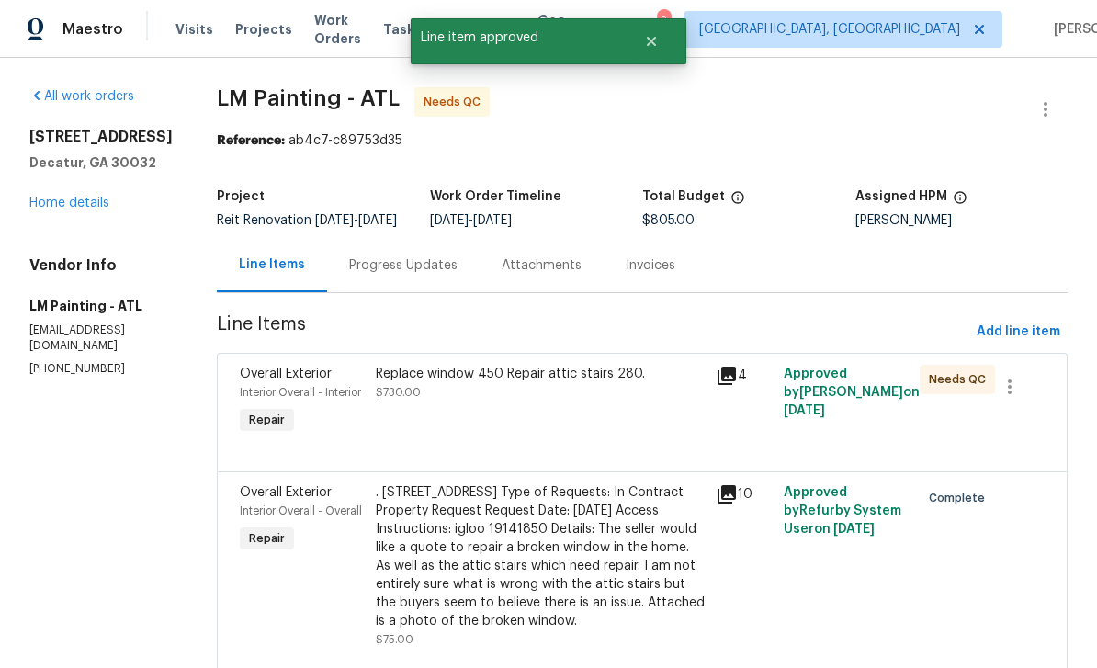
click at [647, 436] on div "Replace window 450 Repair attic stairs 280. $730.00" at bounding box center [540, 401] width 340 height 84
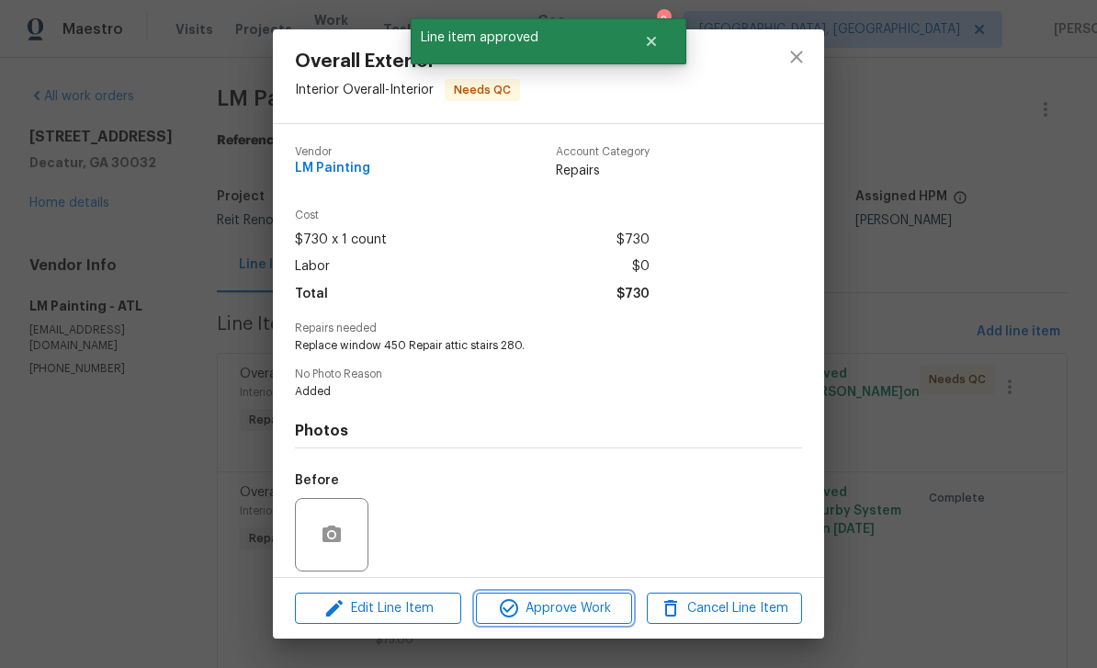
click at [607, 608] on span "Approve Work" at bounding box center [553, 608] width 144 height 23
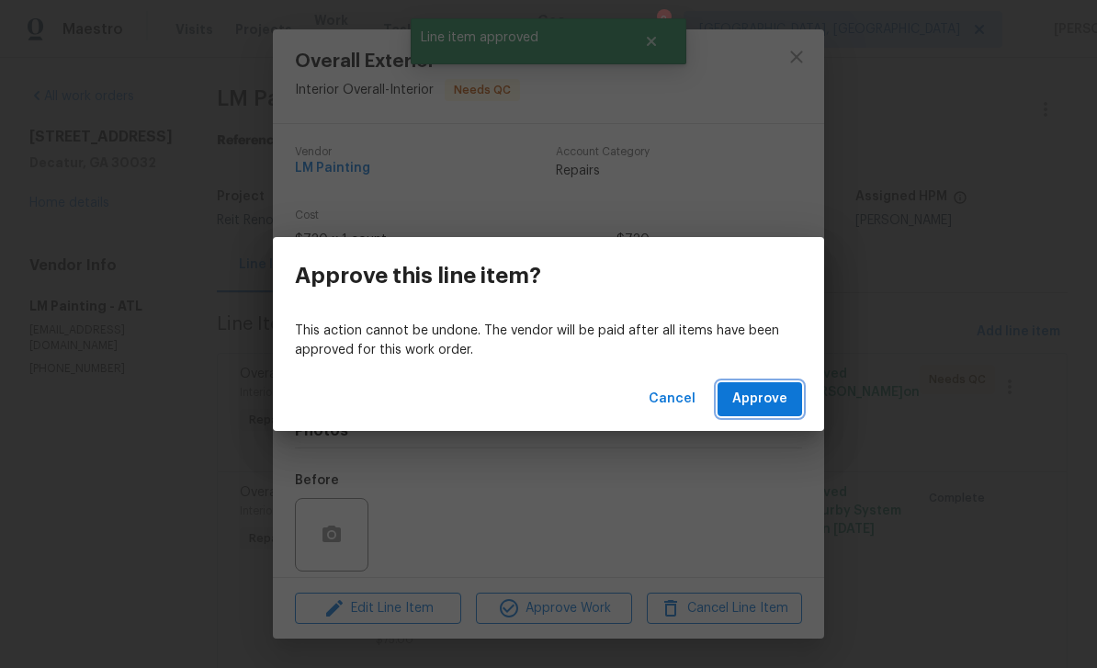
click at [771, 405] on span "Approve" at bounding box center [759, 399] width 55 height 23
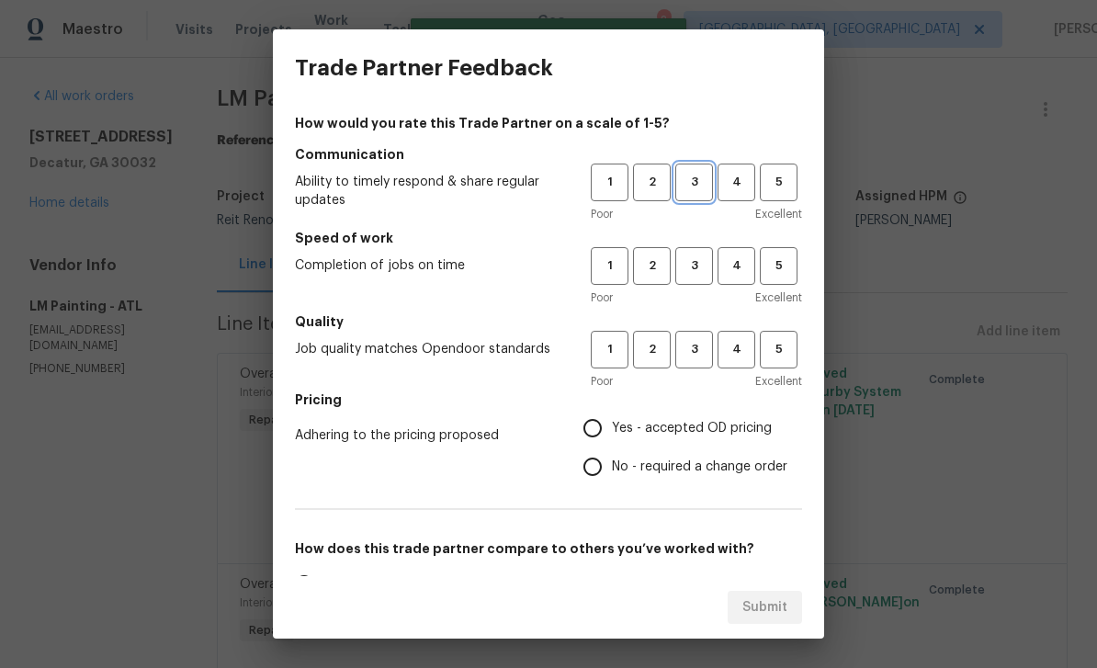
click at [700, 184] on span "3" at bounding box center [694, 182] width 34 height 21
click at [693, 264] on span "3" at bounding box center [694, 265] width 34 height 21
click at [723, 339] on span "4" at bounding box center [736, 349] width 34 height 21
click at [610, 405] on h5 "Pricing" at bounding box center [548, 399] width 507 height 18
click at [697, 360] on button "3" at bounding box center [694, 350] width 38 height 38
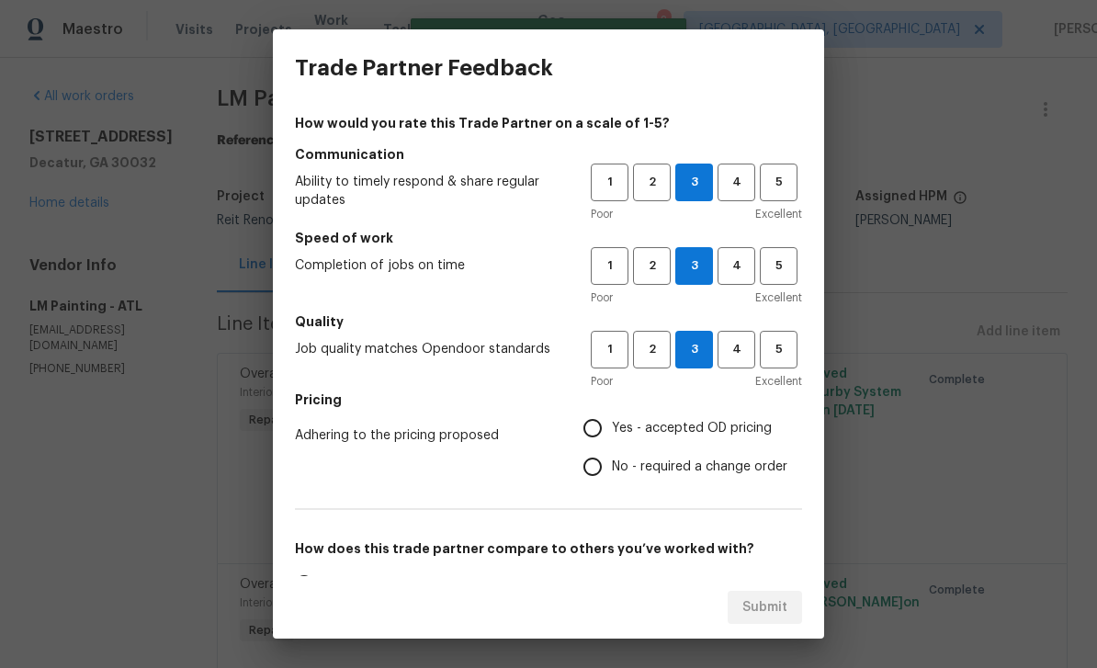
click at [597, 433] on input "Yes - accepted OD pricing" at bounding box center [592, 428] width 39 height 39
radio input "true"
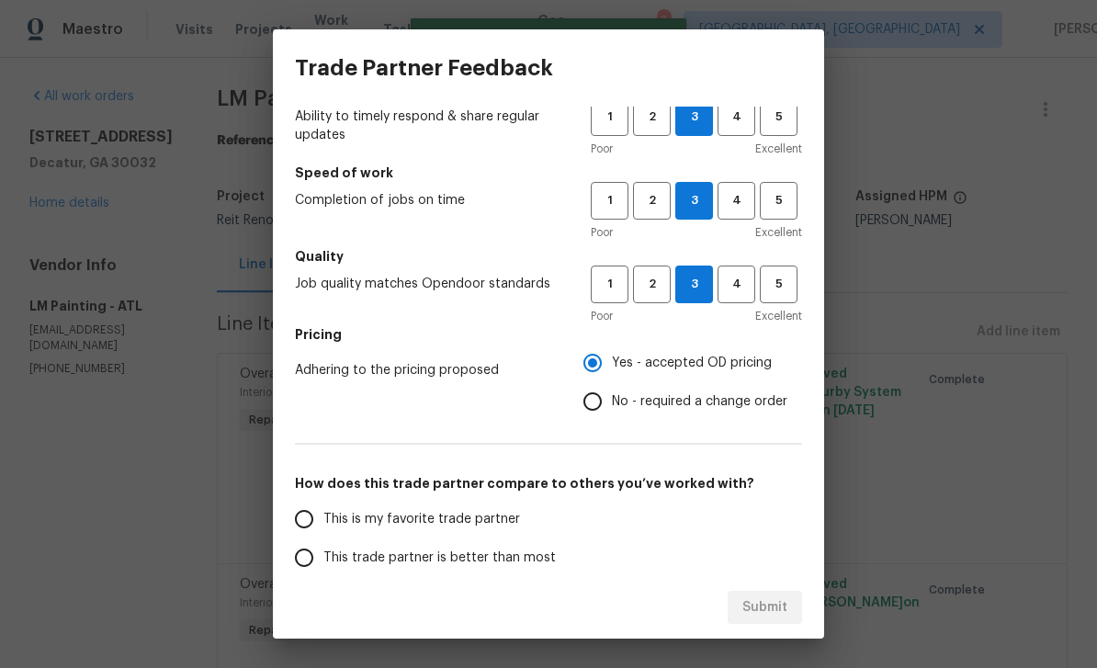
scroll to position [74, 0]
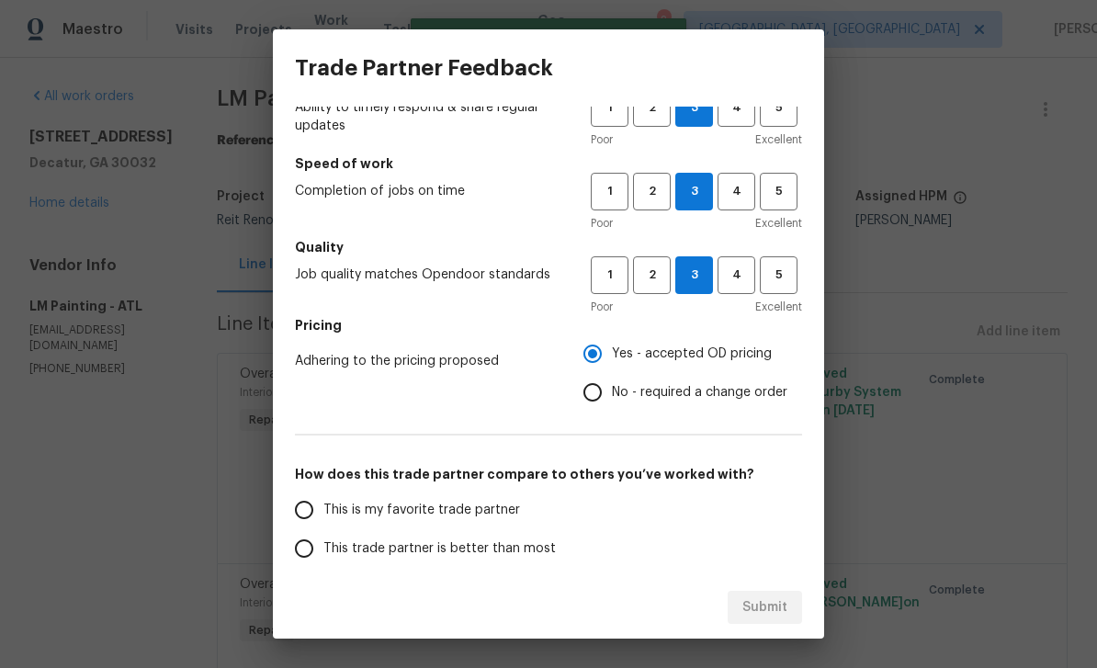
click at [319, 512] on input "This is my favorite trade partner" at bounding box center [304, 509] width 39 height 39
click at [784, 610] on span "Submit" at bounding box center [764, 607] width 45 height 23
radio input "true"
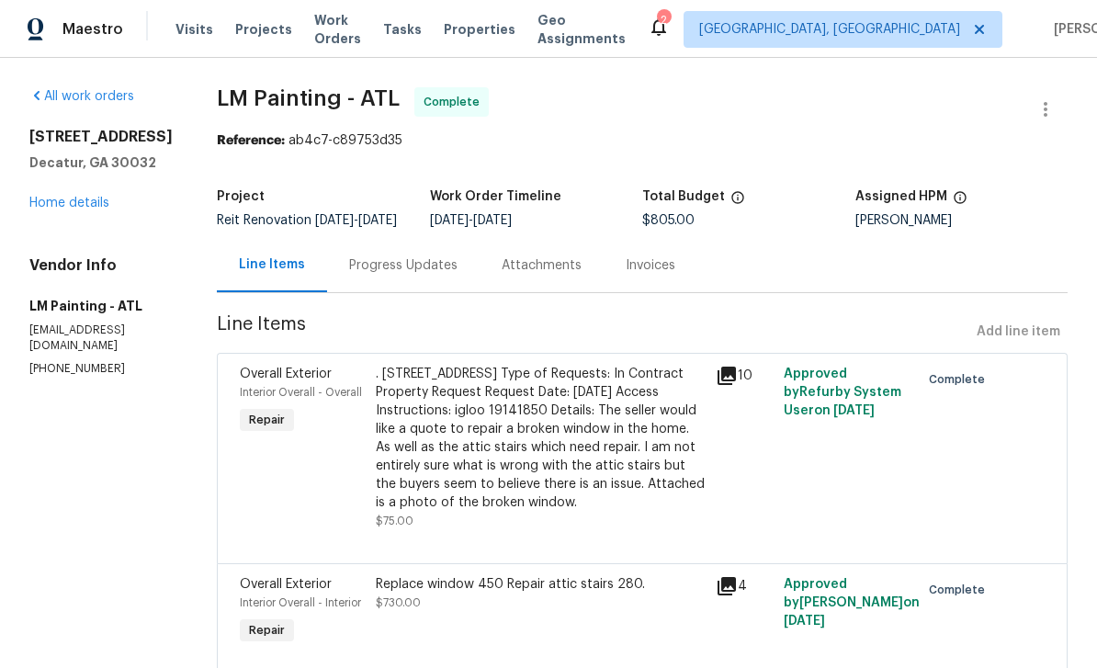
scroll to position [0, 0]
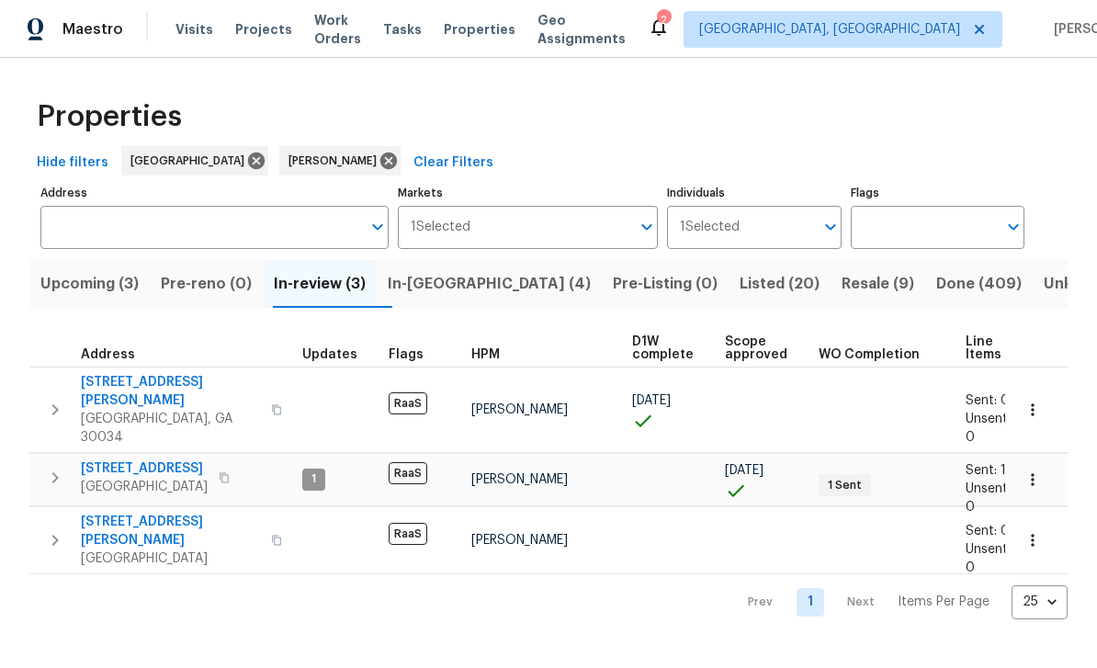
click at [456, 271] on button "In-reno (4)" at bounding box center [489, 284] width 225 height 48
